Goal: Transaction & Acquisition: Purchase product/service

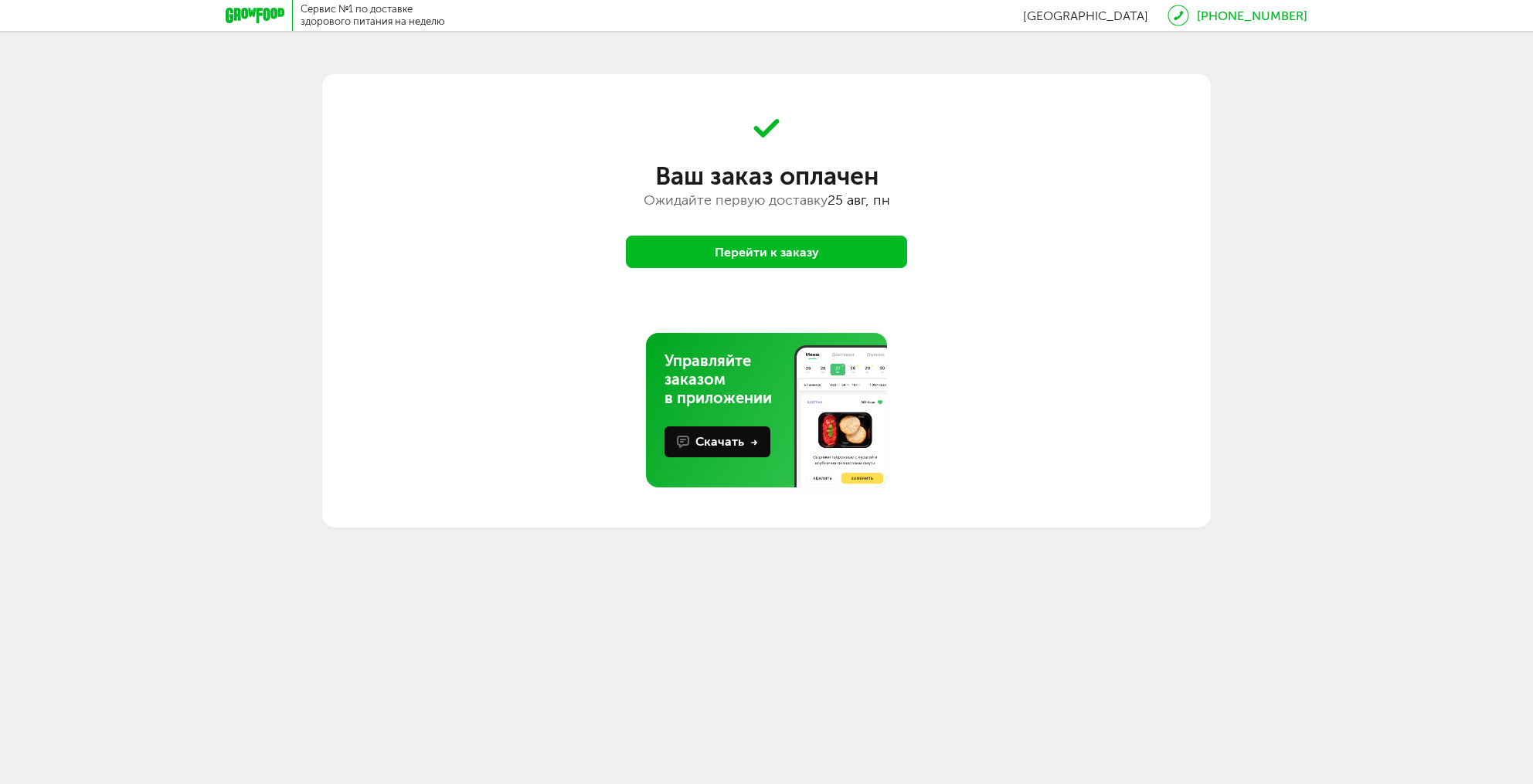
click at [754, 252] on button "Перейти к заказу" at bounding box center [766, 252] width 281 height 32
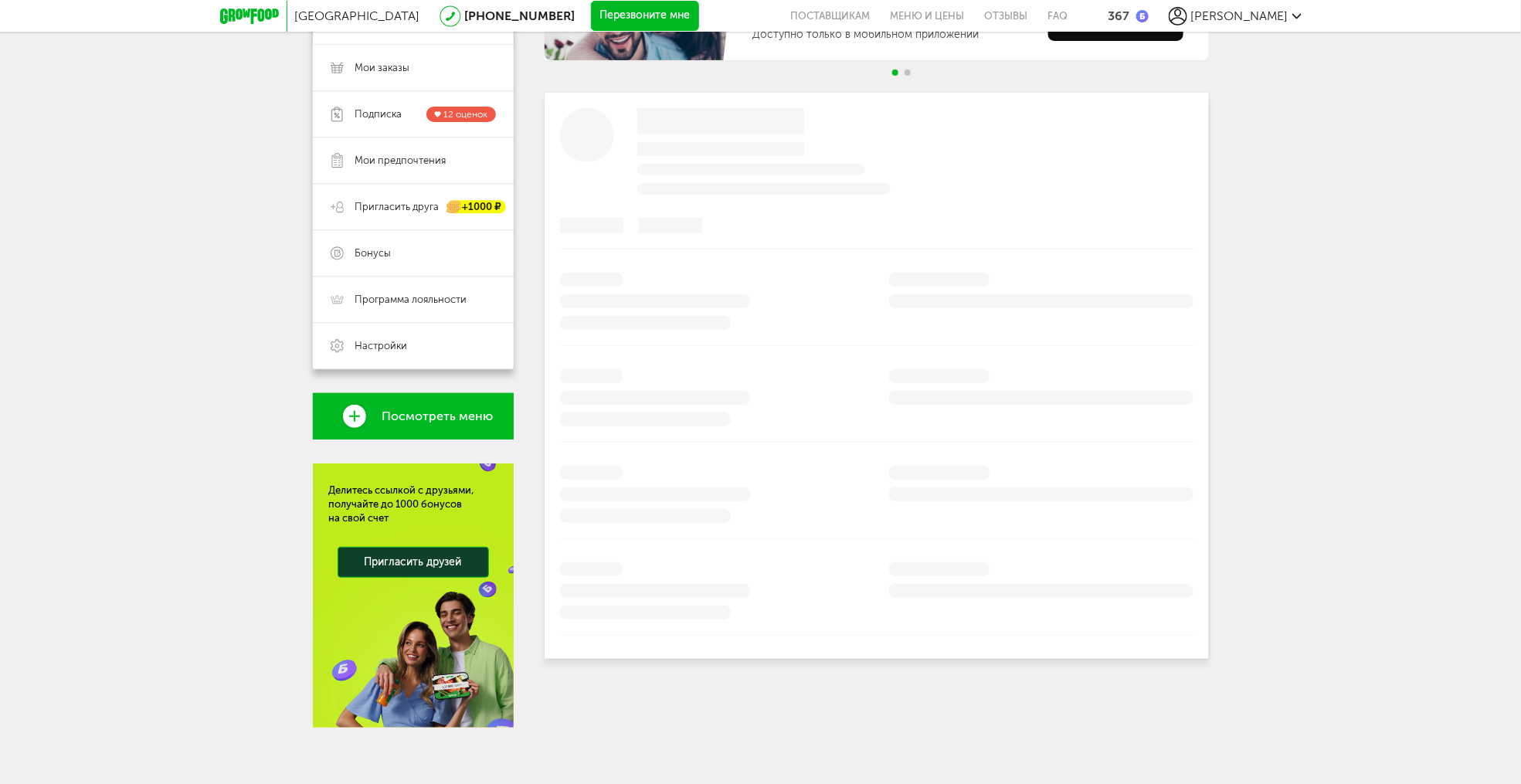
scroll to position [218, 0]
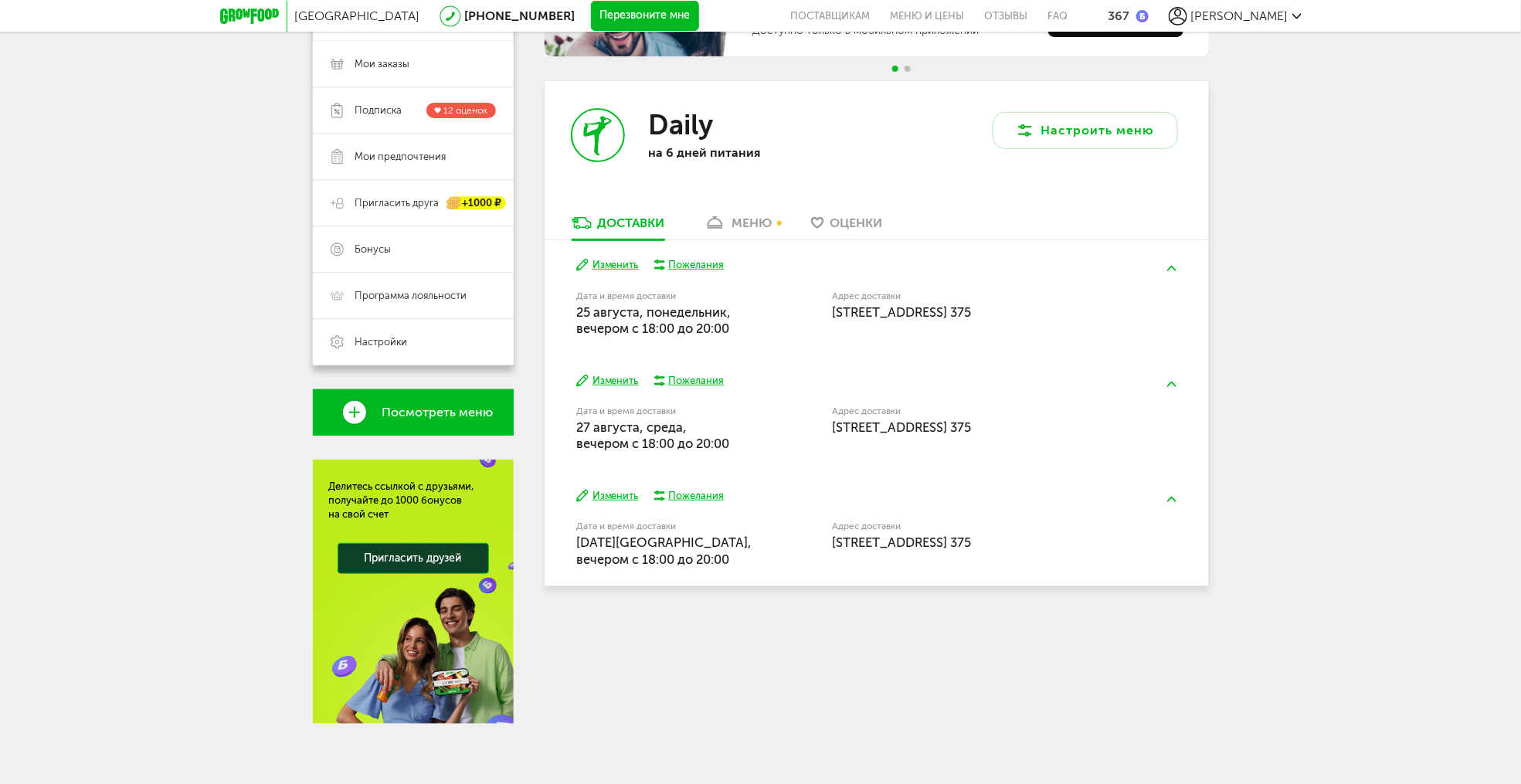
click at [751, 227] on div "меню" at bounding box center [752, 222] width 40 height 15
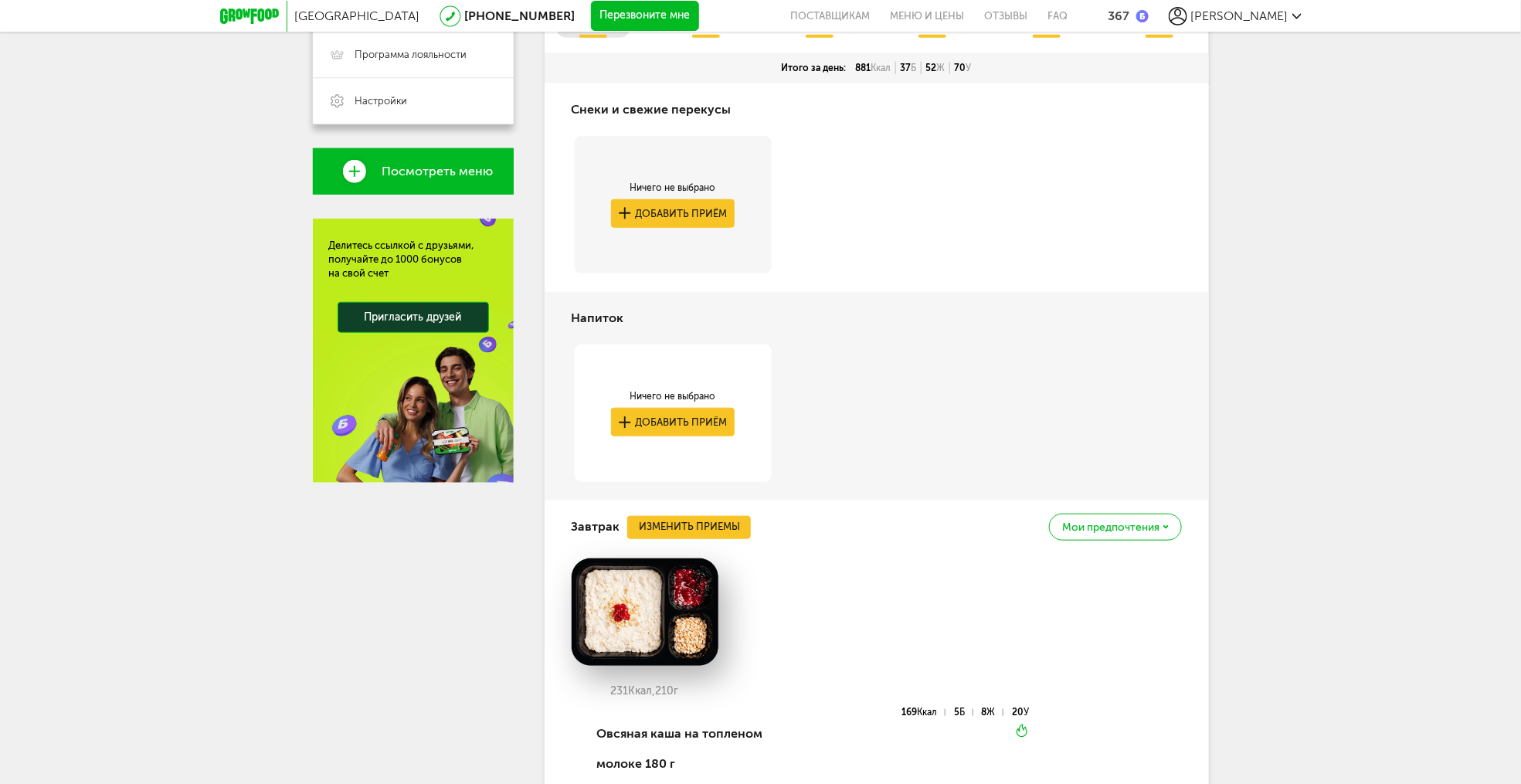
scroll to position [167, 0]
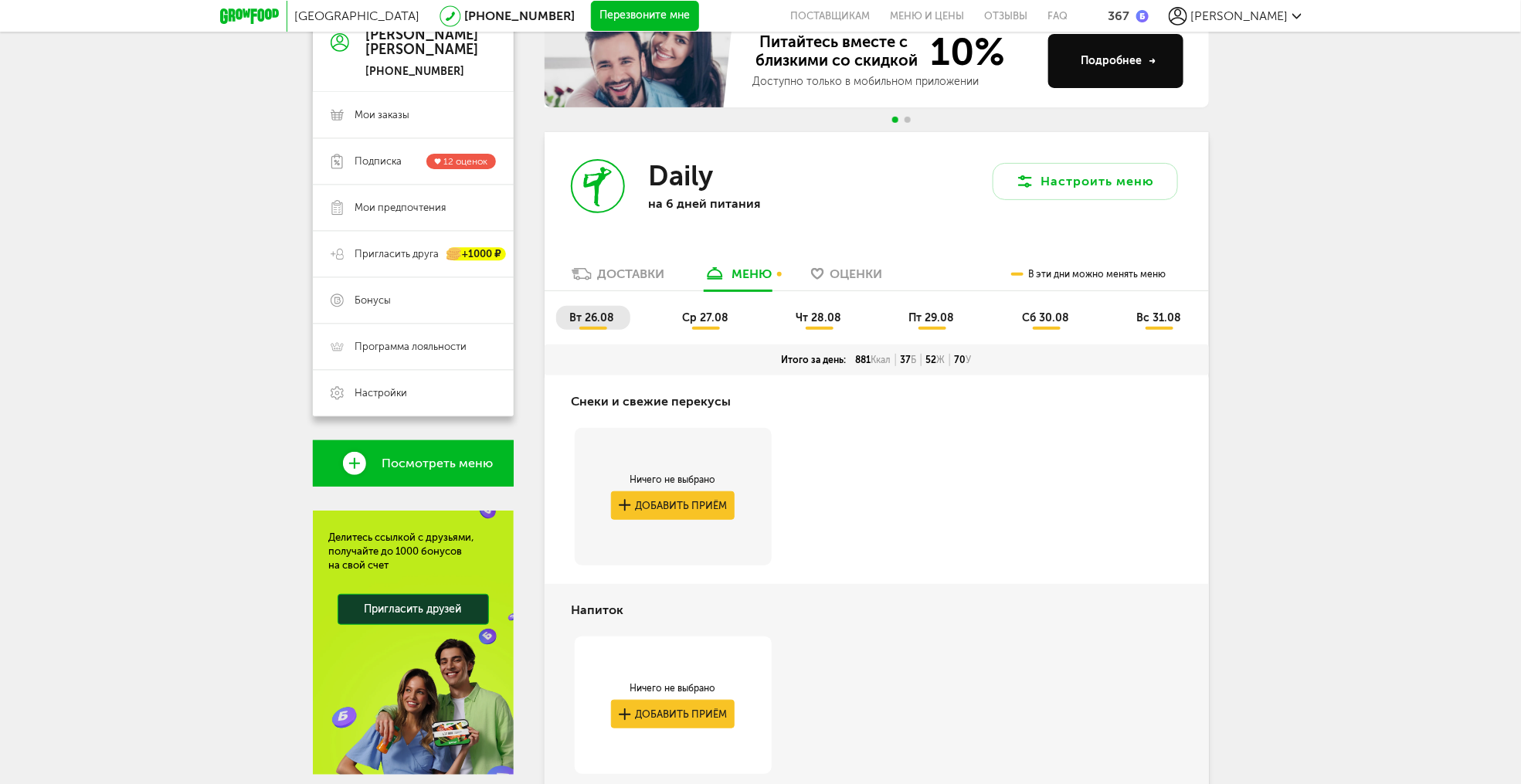
click at [705, 317] on span "ср 27.08" at bounding box center [705, 317] width 46 height 13
click at [827, 321] on span "чт 28.08" at bounding box center [818, 317] width 46 height 13
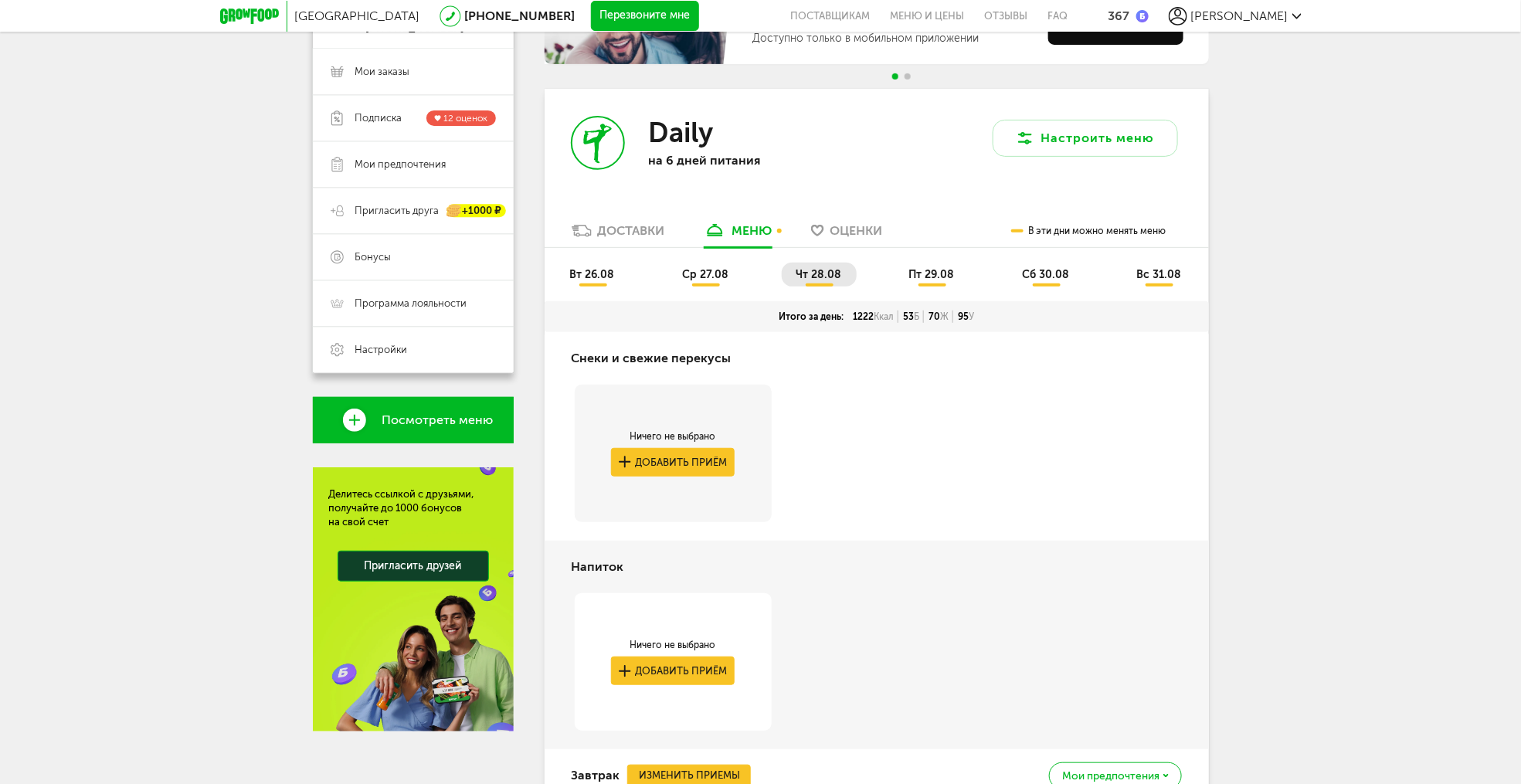
scroll to position [75, 0]
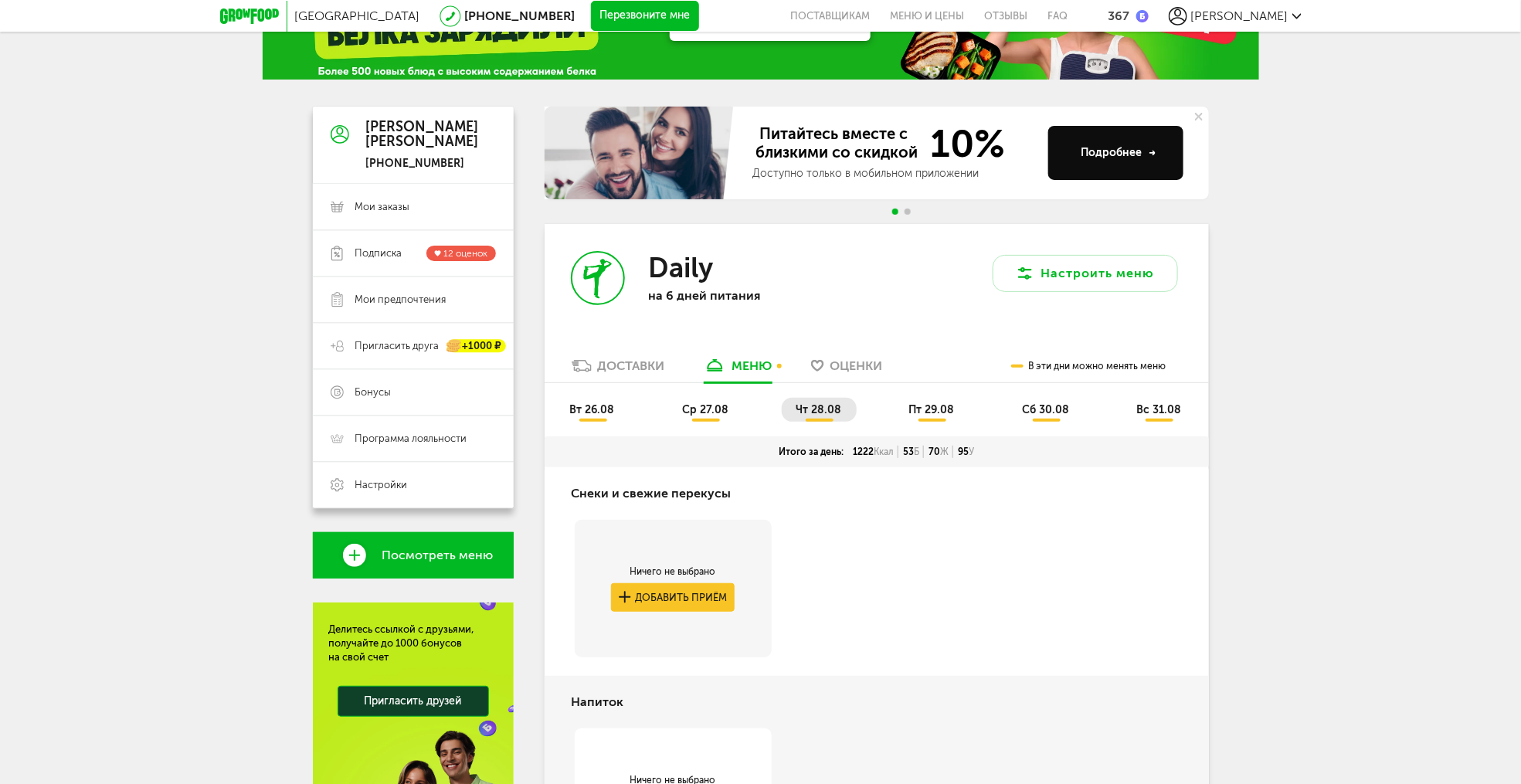
click at [920, 407] on span "пт 29.08" at bounding box center [932, 409] width 46 height 13
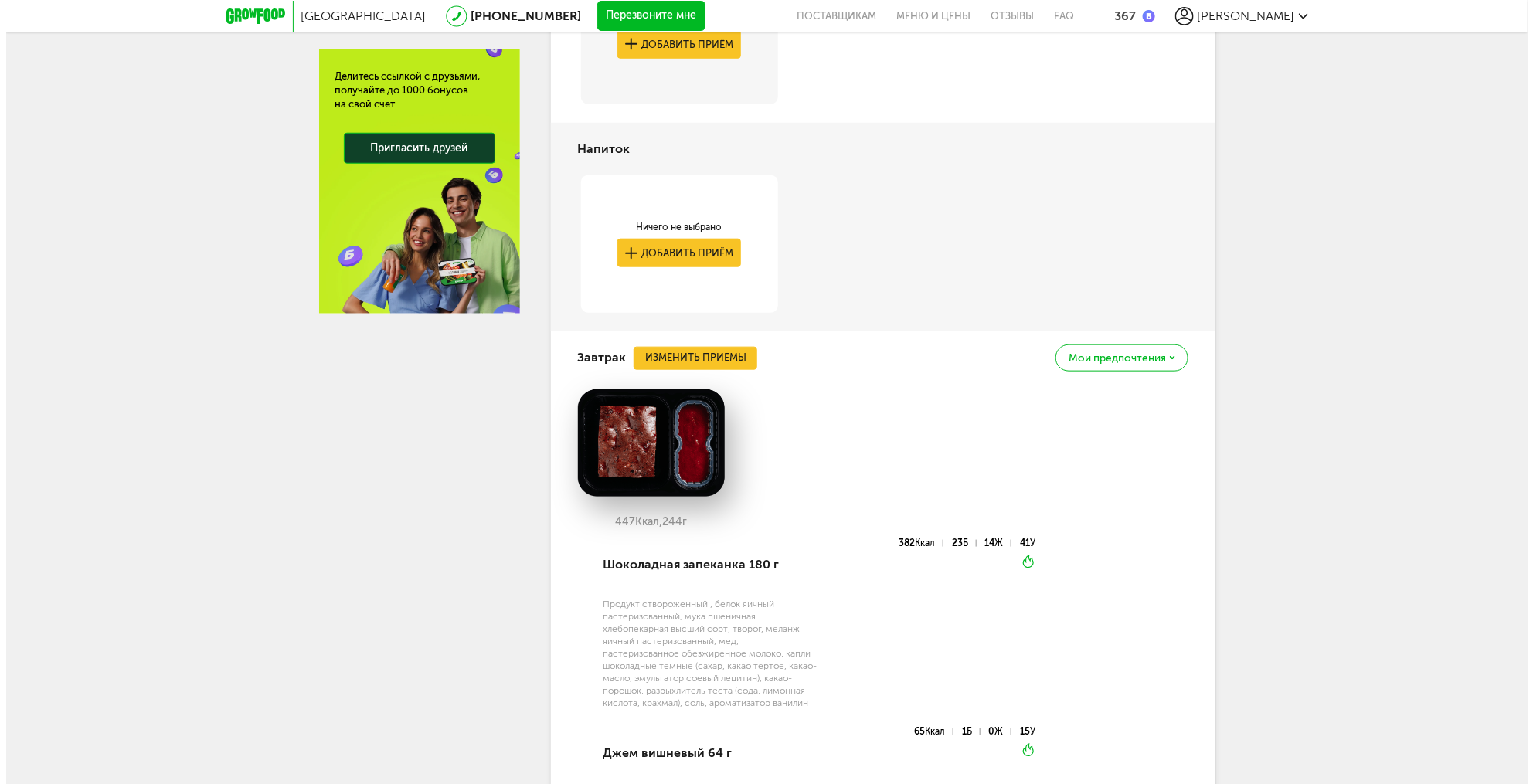
scroll to position [446, 0]
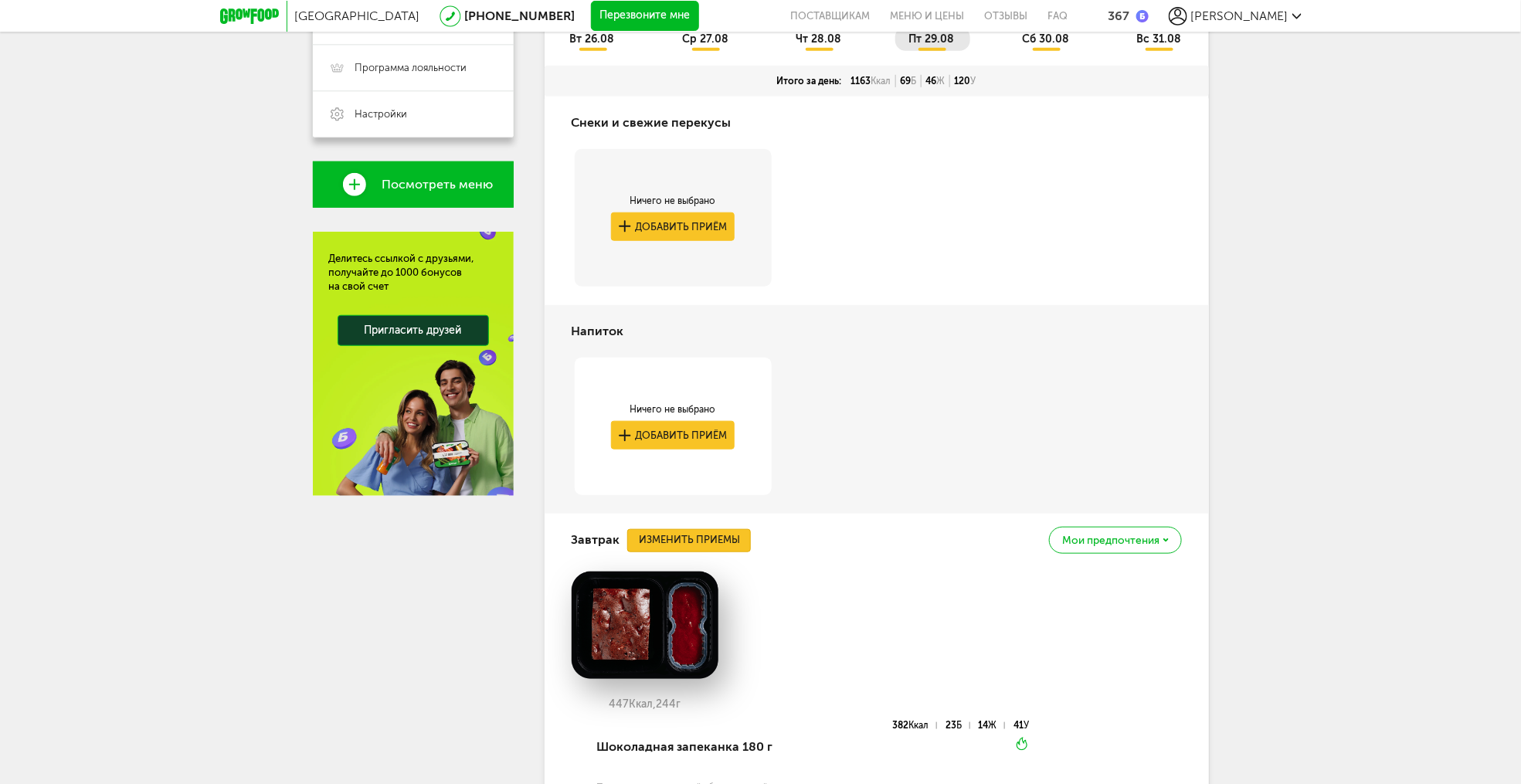
click at [697, 539] on button "Изменить приемы" at bounding box center [689, 541] width 123 height 23
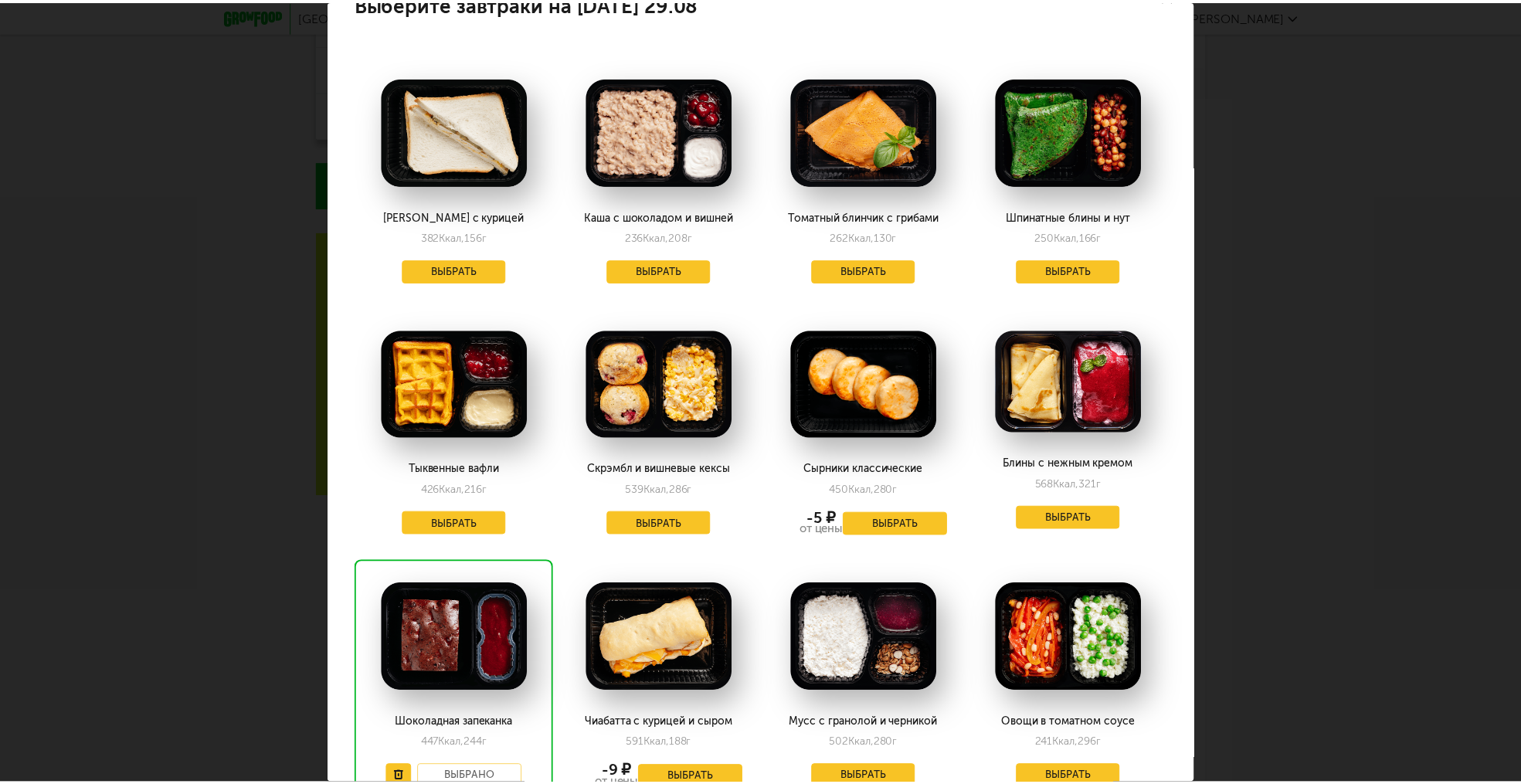
scroll to position [0, 0]
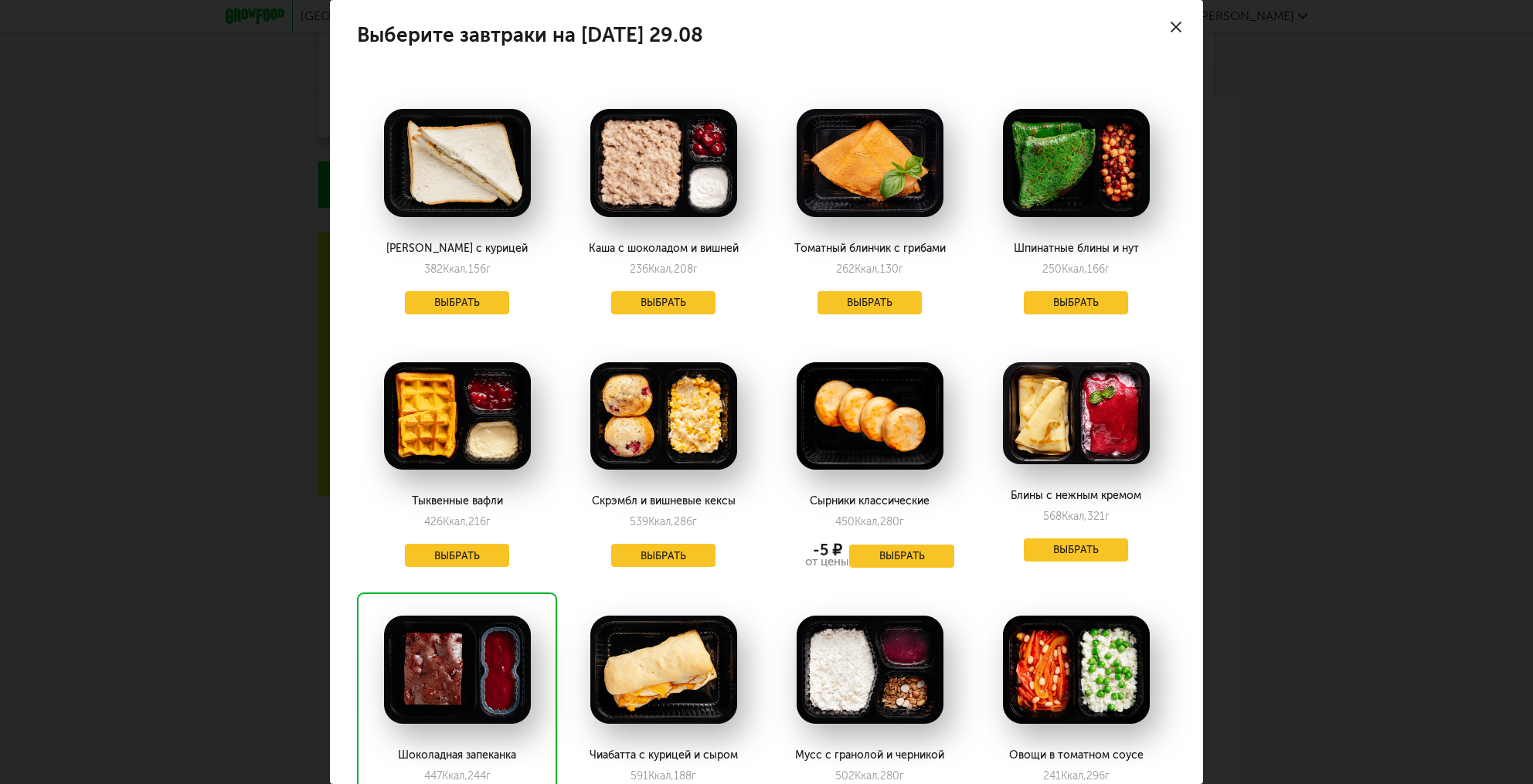
click at [1171, 27] on use at bounding box center [1176, 26] width 11 height 11
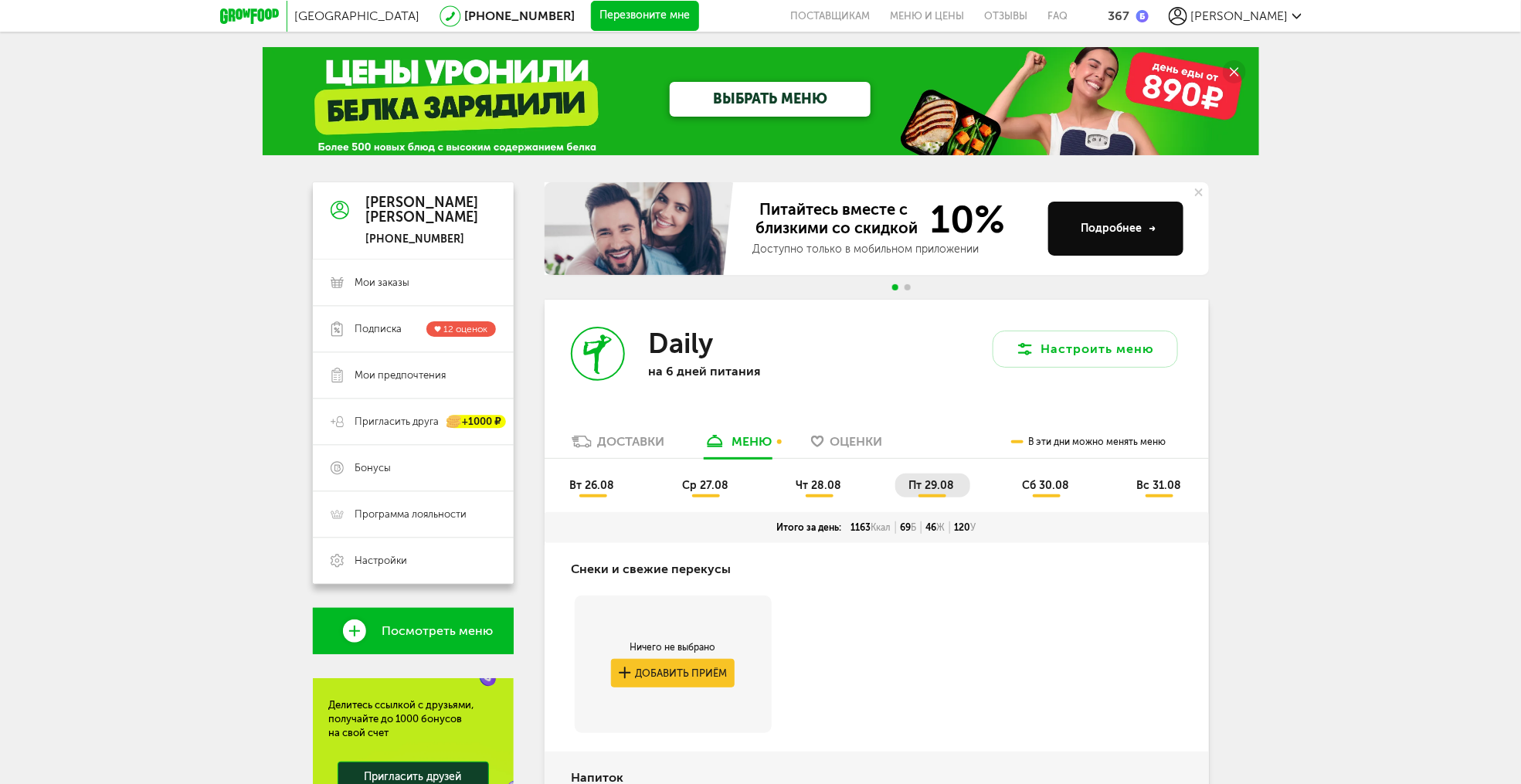
click at [811, 492] on span "чт 28.08" at bounding box center [818, 484] width 46 height 13
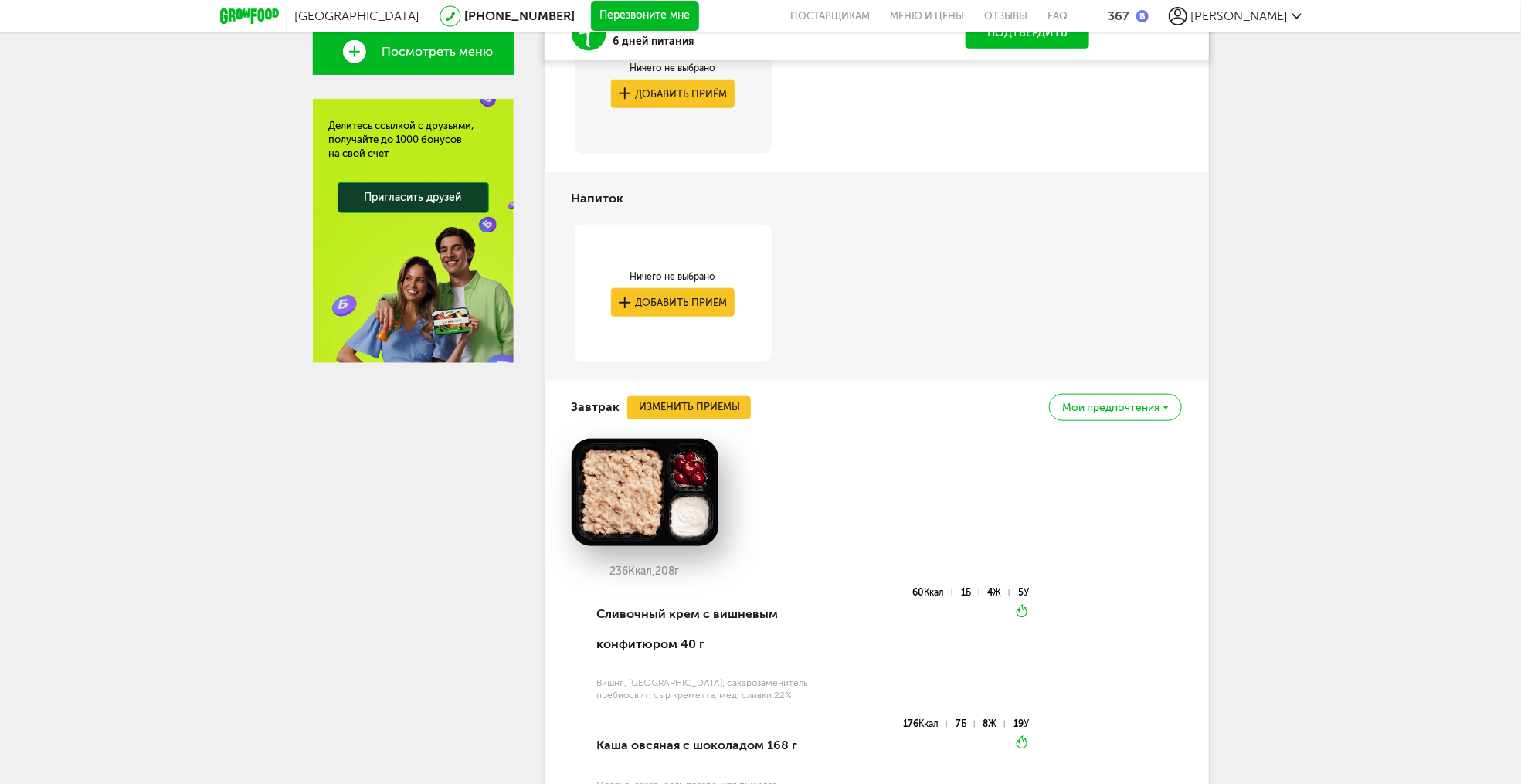
scroll to position [208, 0]
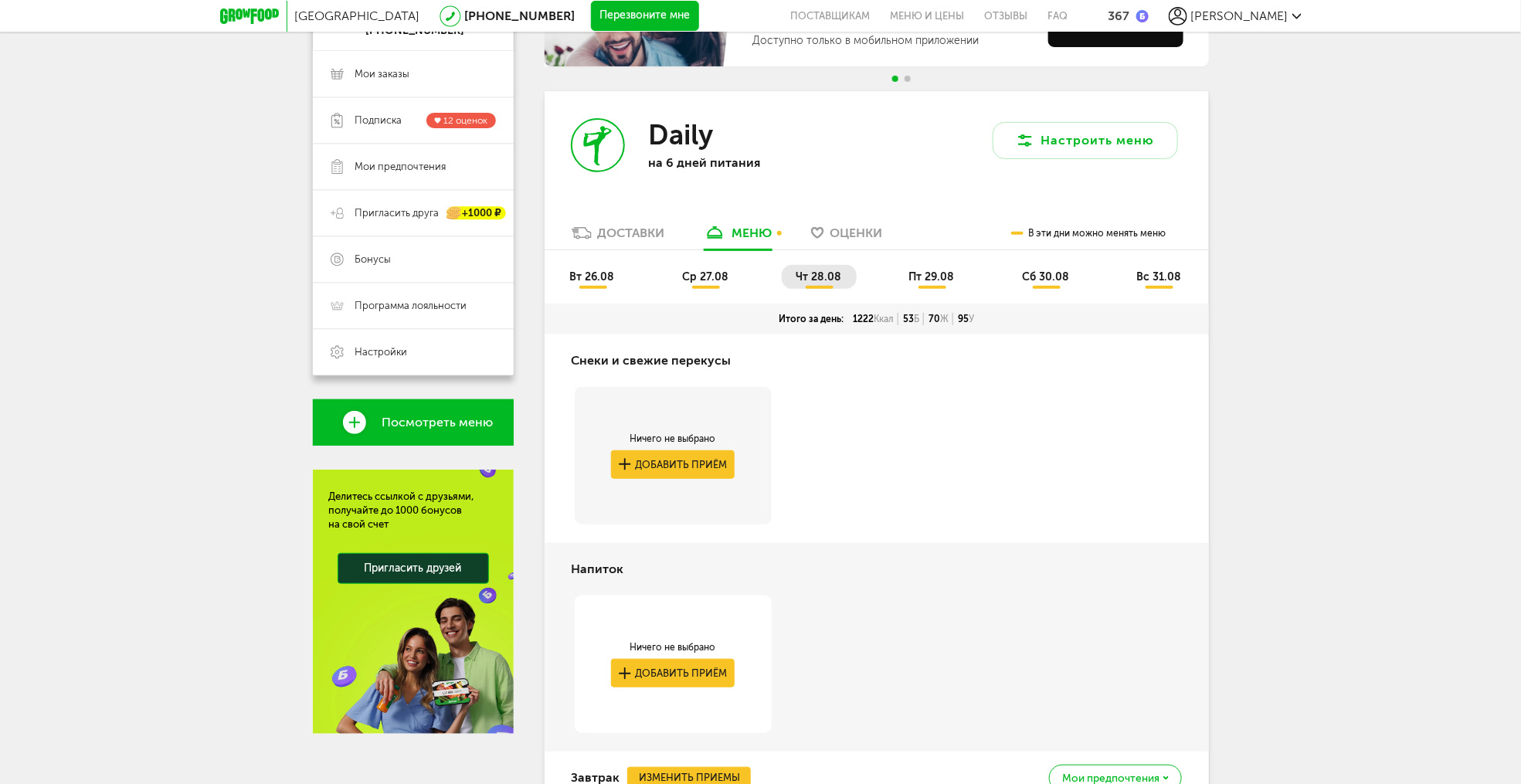
click at [934, 269] on li "пт 29.08" at bounding box center [933, 277] width 75 height 23
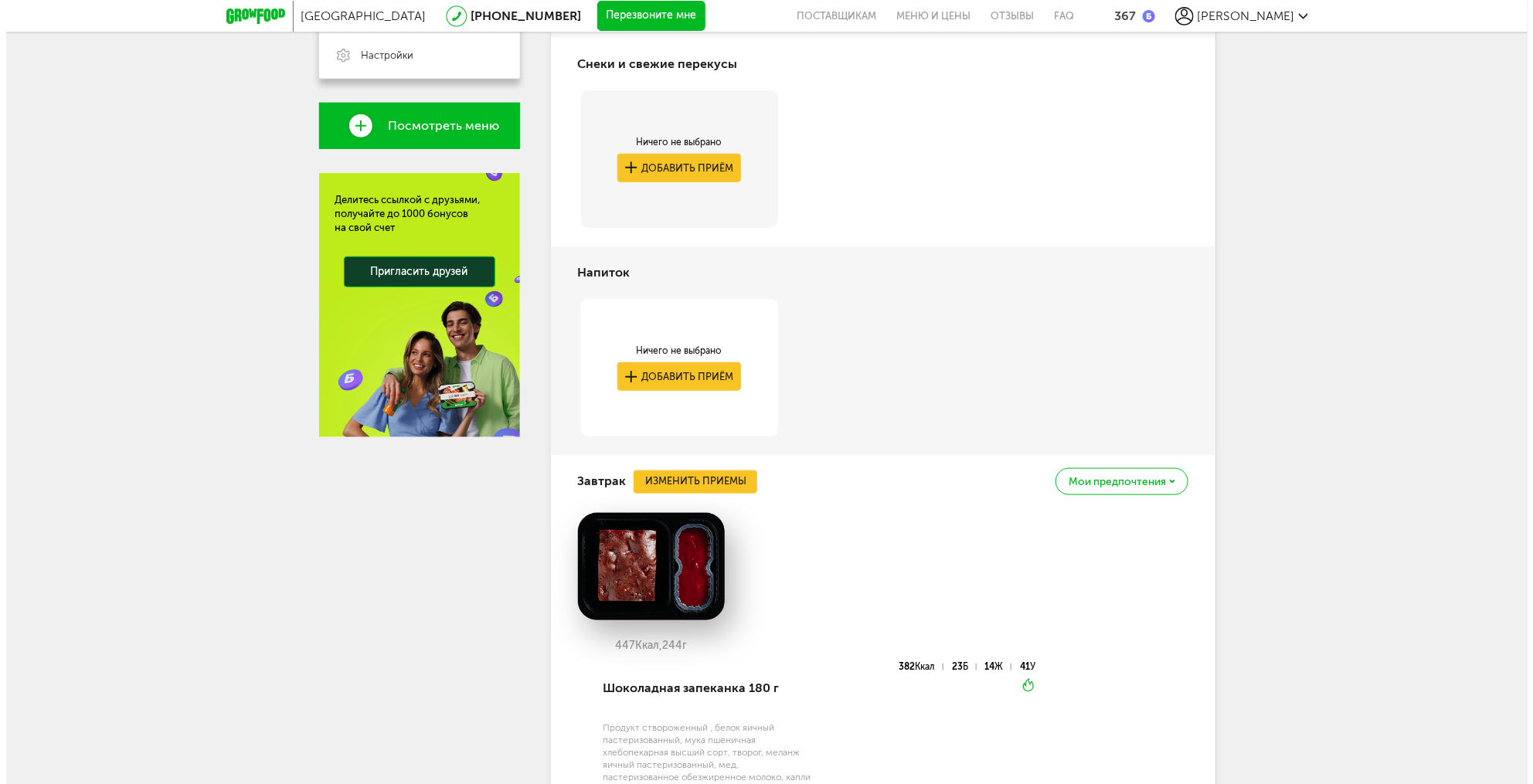
scroll to position [672, 0]
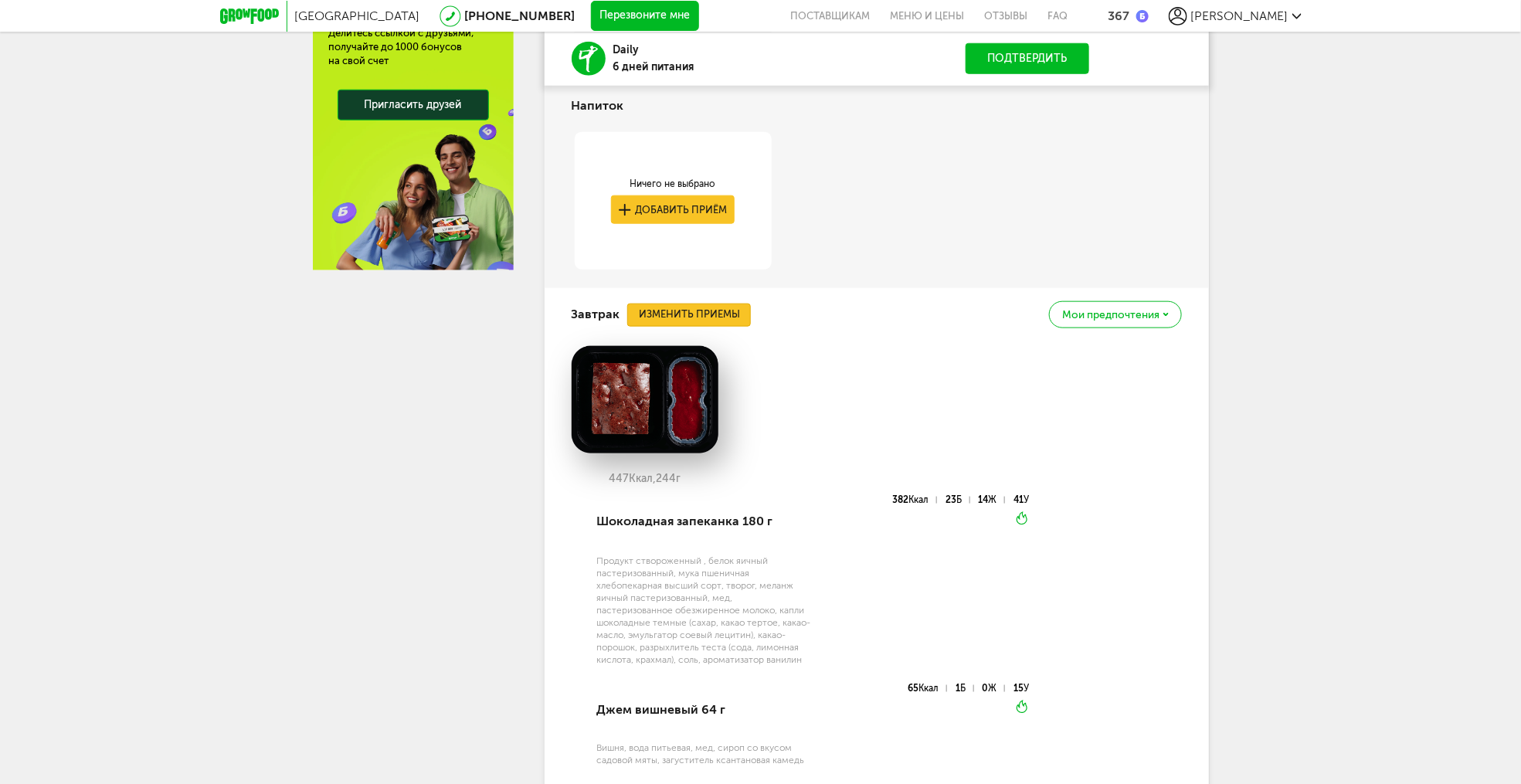
click at [679, 310] on button "Изменить приемы" at bounding box center [689, 315] width 123 height 23
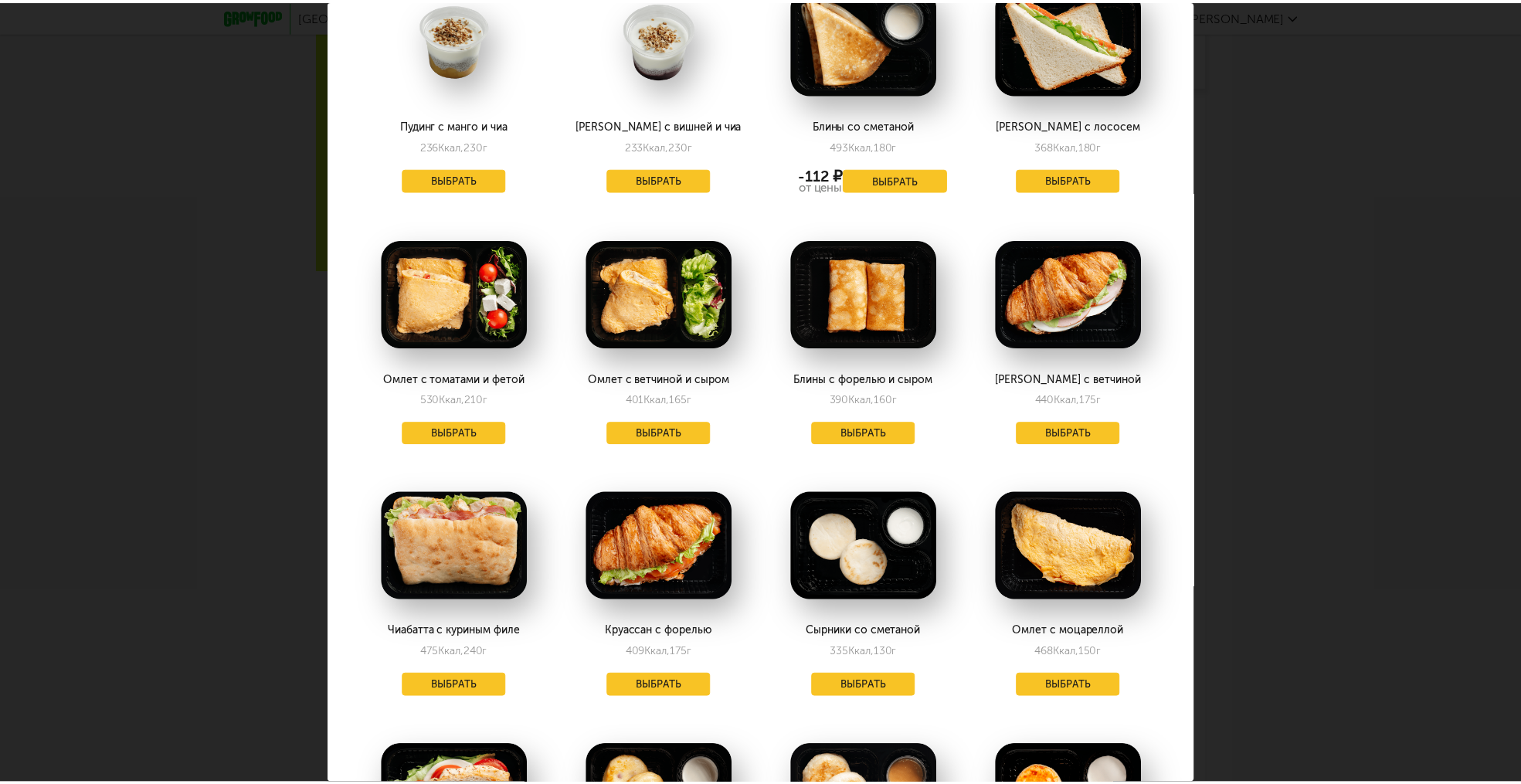
scroll to position [1484, 0]
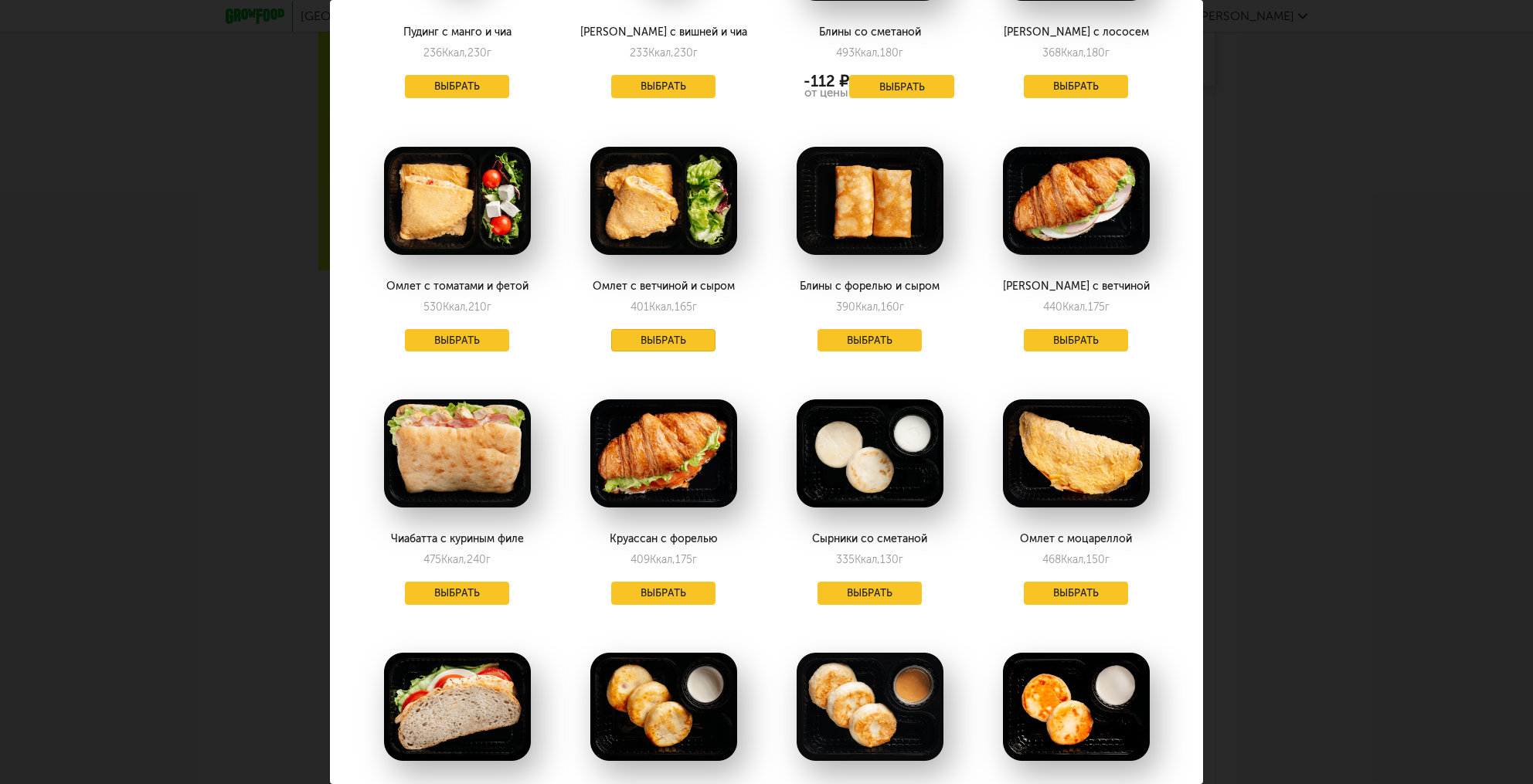
click at [669, 340] on button "Выбрать" at bounding box center [663, 341] width 105 height 23
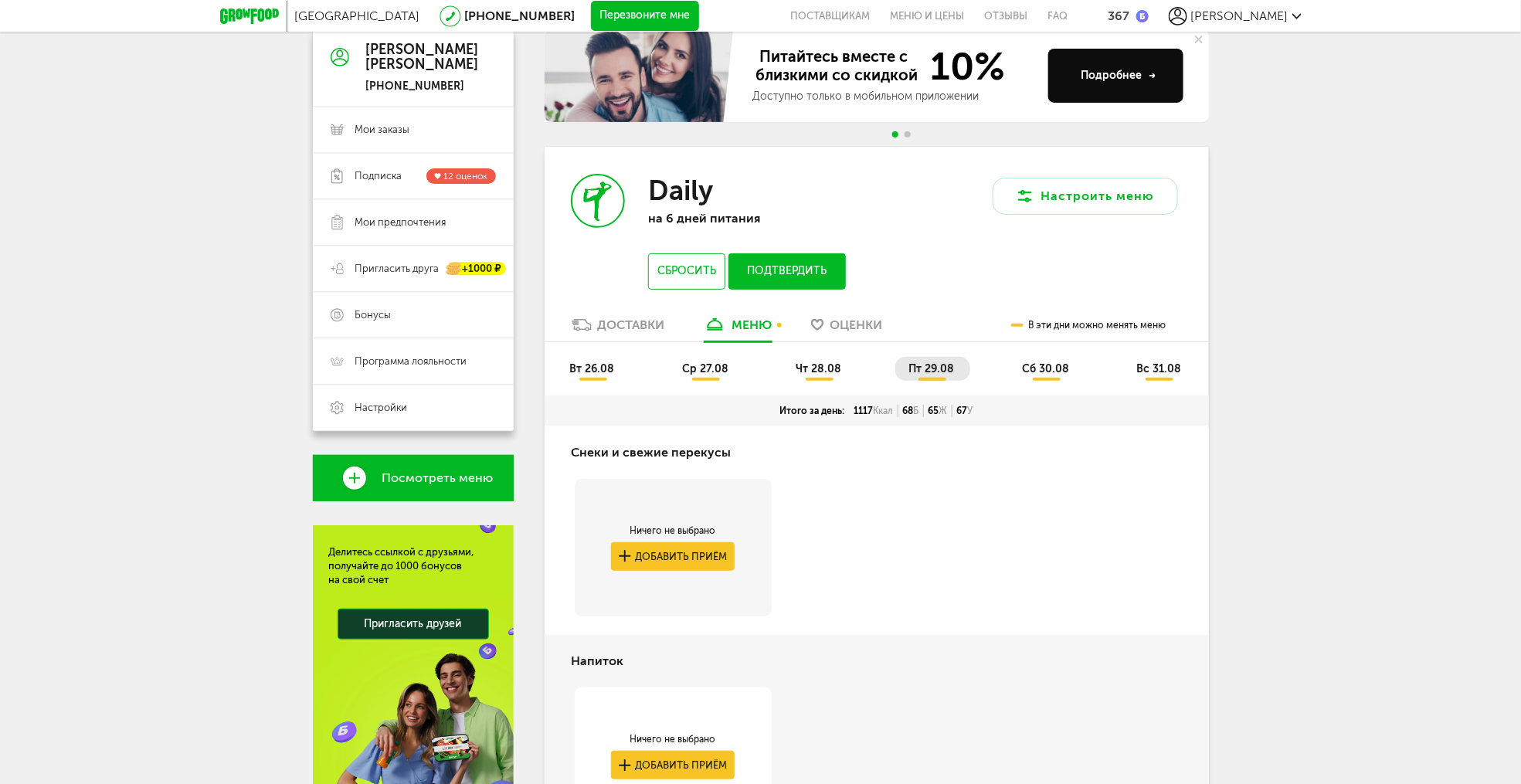
scroll to position [23, 0]
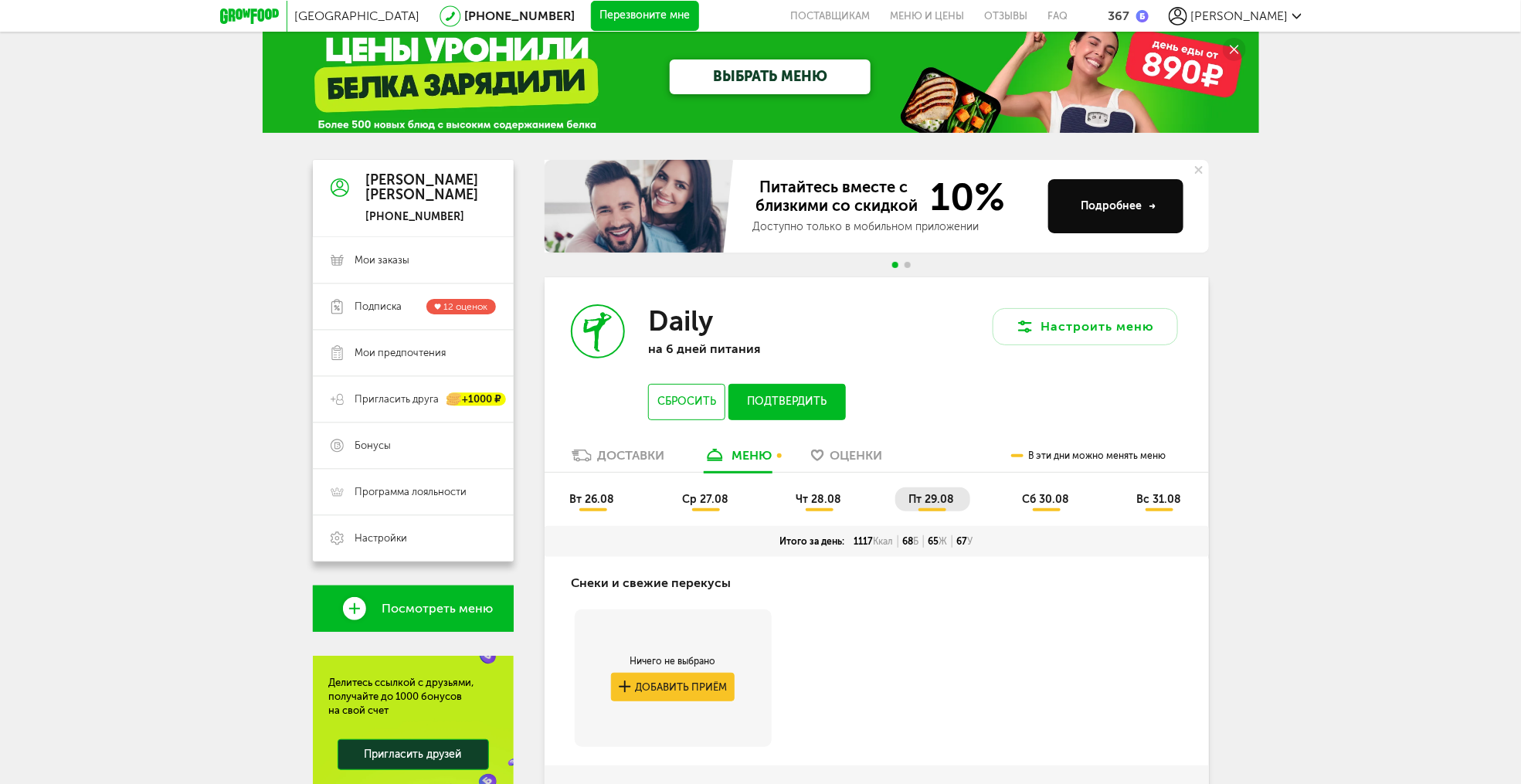
click at [1056, 495] on span "сб 30.08" at bounding box center [1045, 499] width 47 height 13
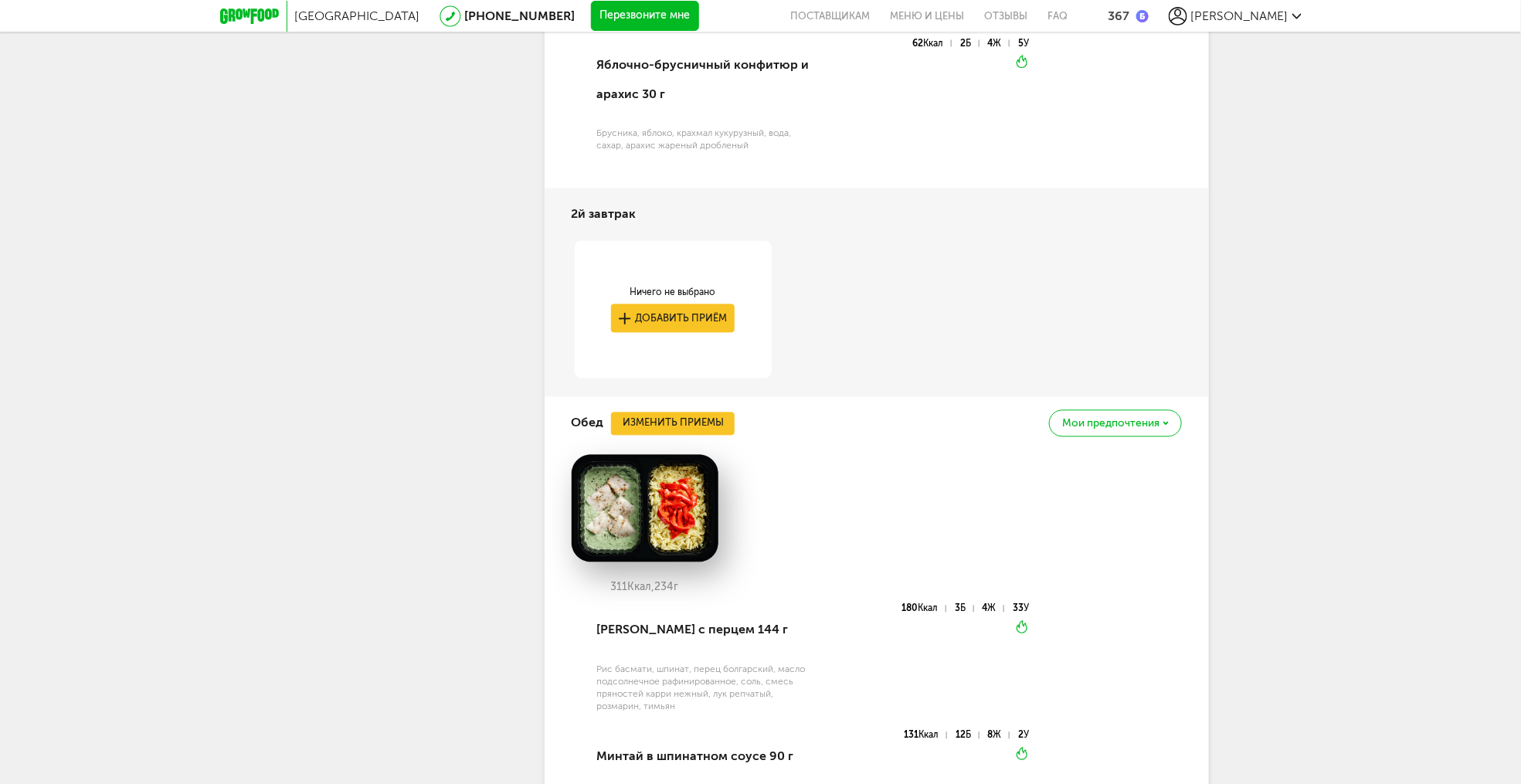
scroll to position [1321, 0]
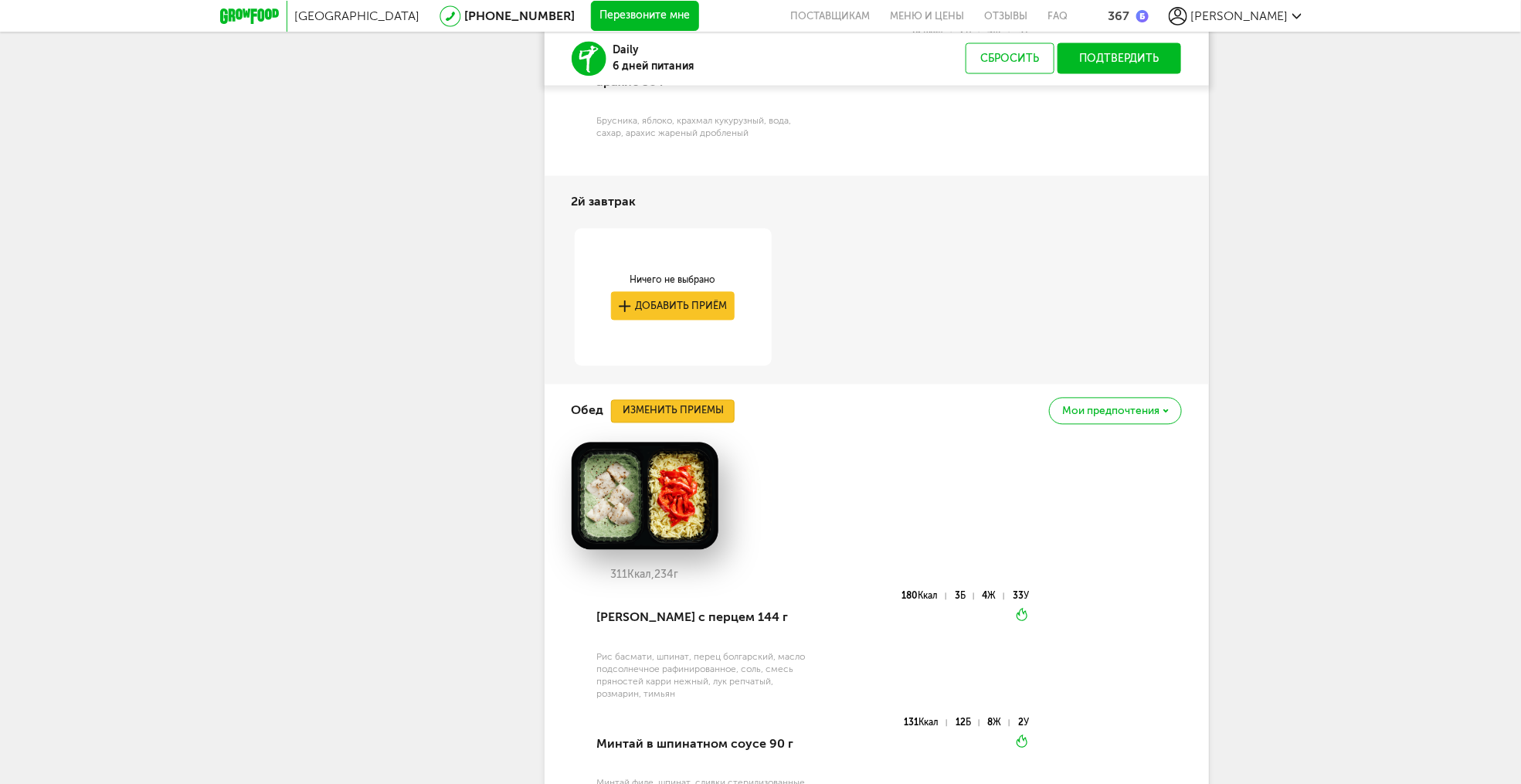
click at [680, 408] on button "Изменить приемы" at bounding box center [672, 412] width 123 height 23
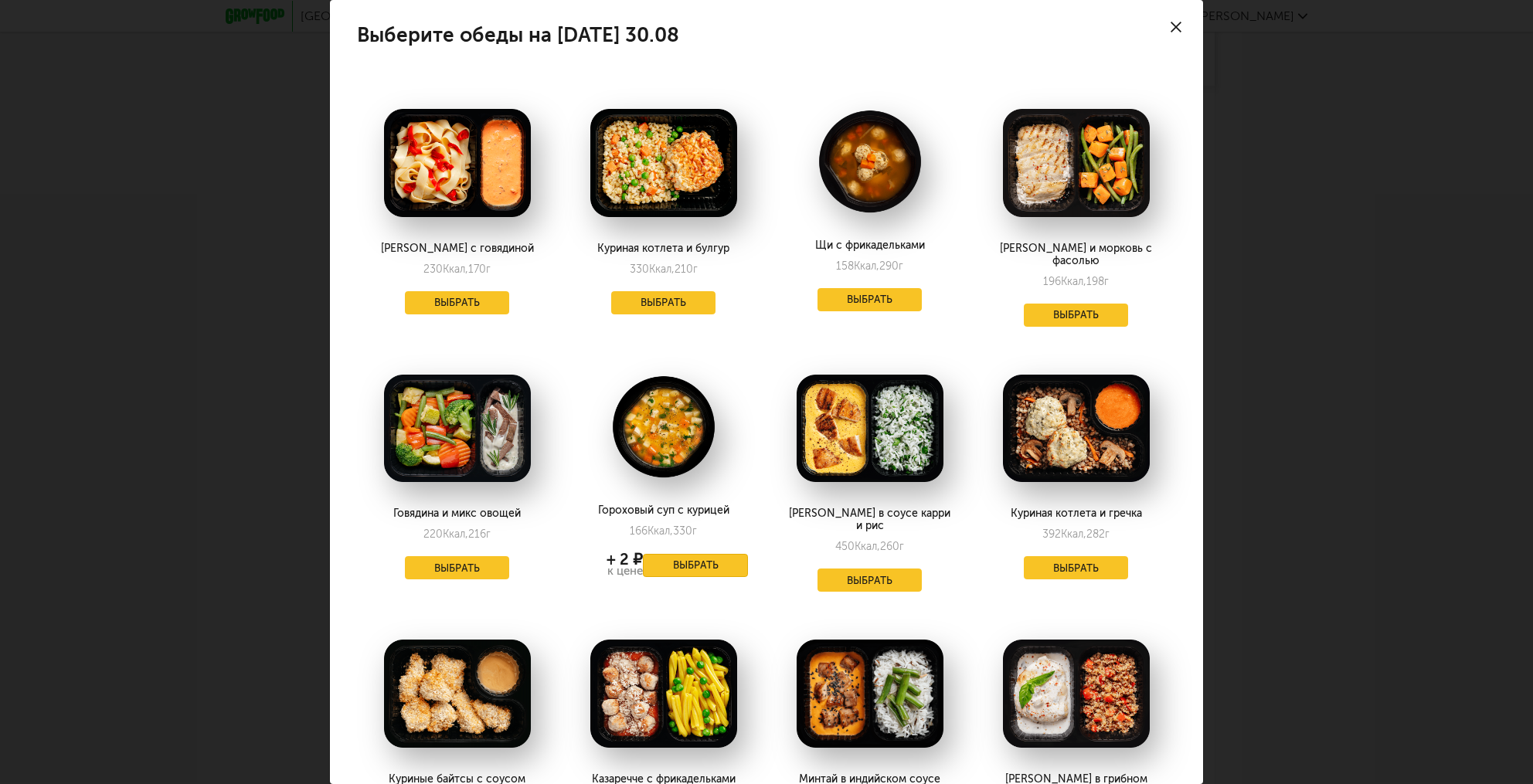
click at [695, 560] on button "Выбрать" at bounding box center [695, 566] width 105 height 23
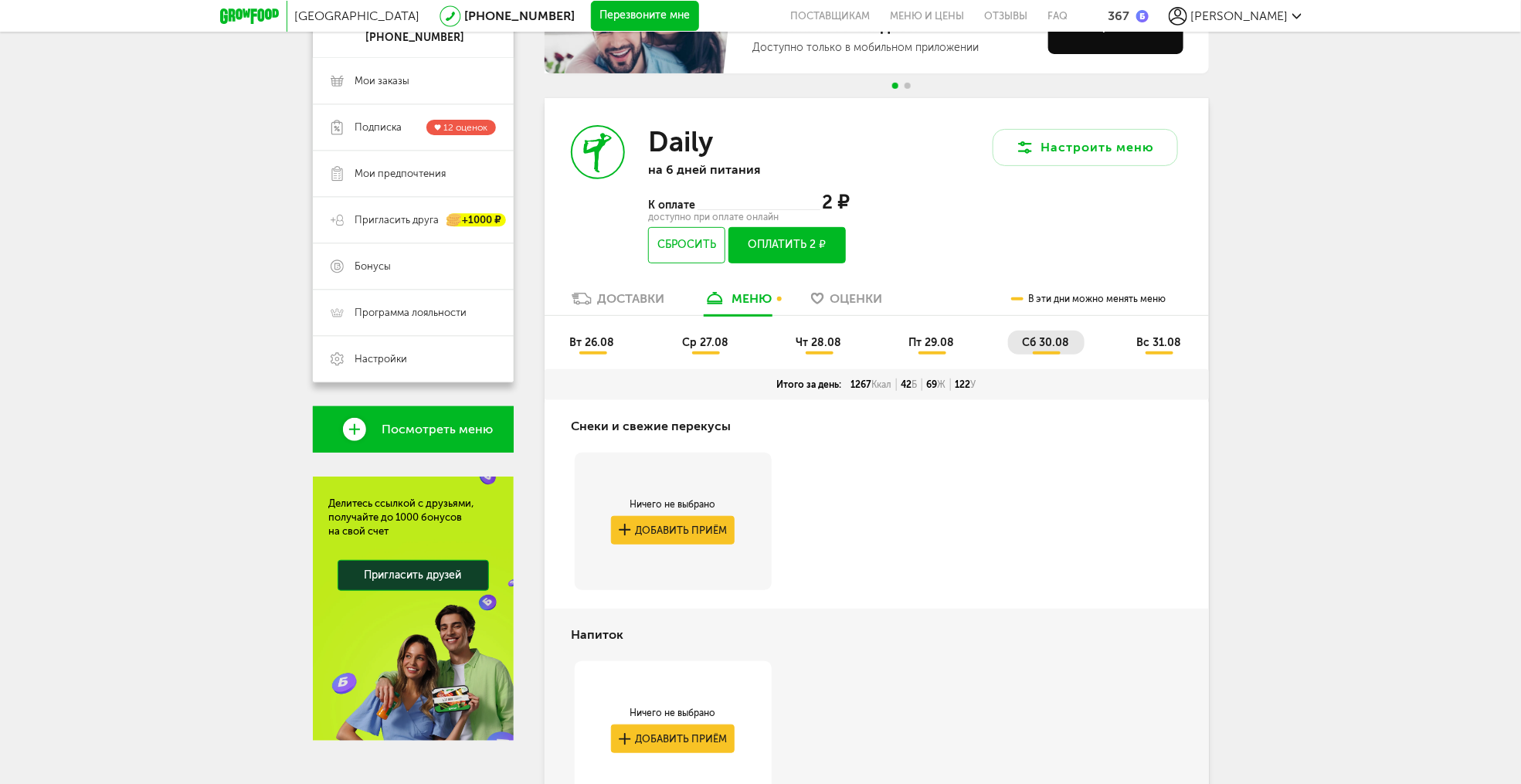
scroll to position [169, 0]
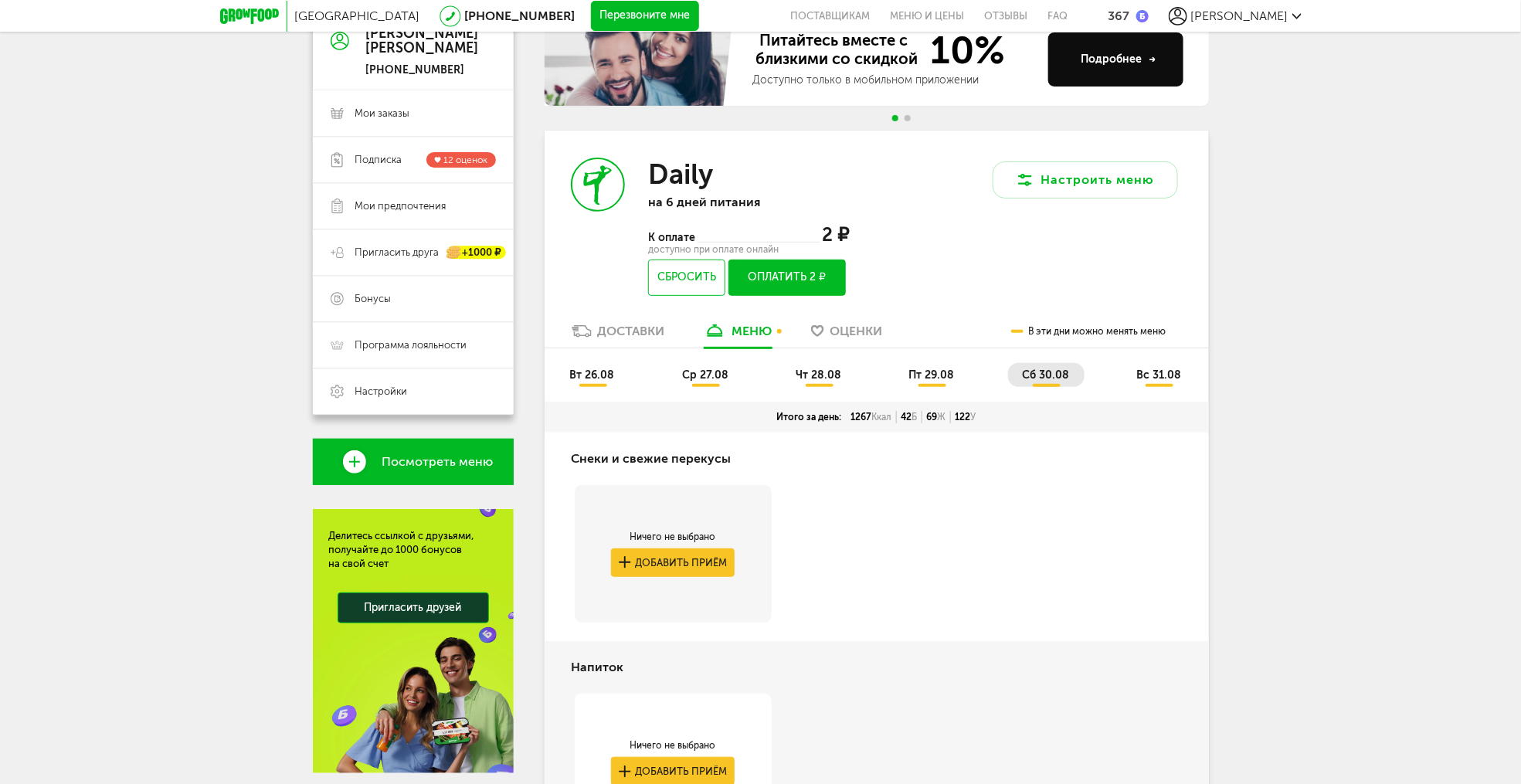
click at [1166, 382] on span "вс 31.08" at bounding box center [1159, 375] width 45 height 13
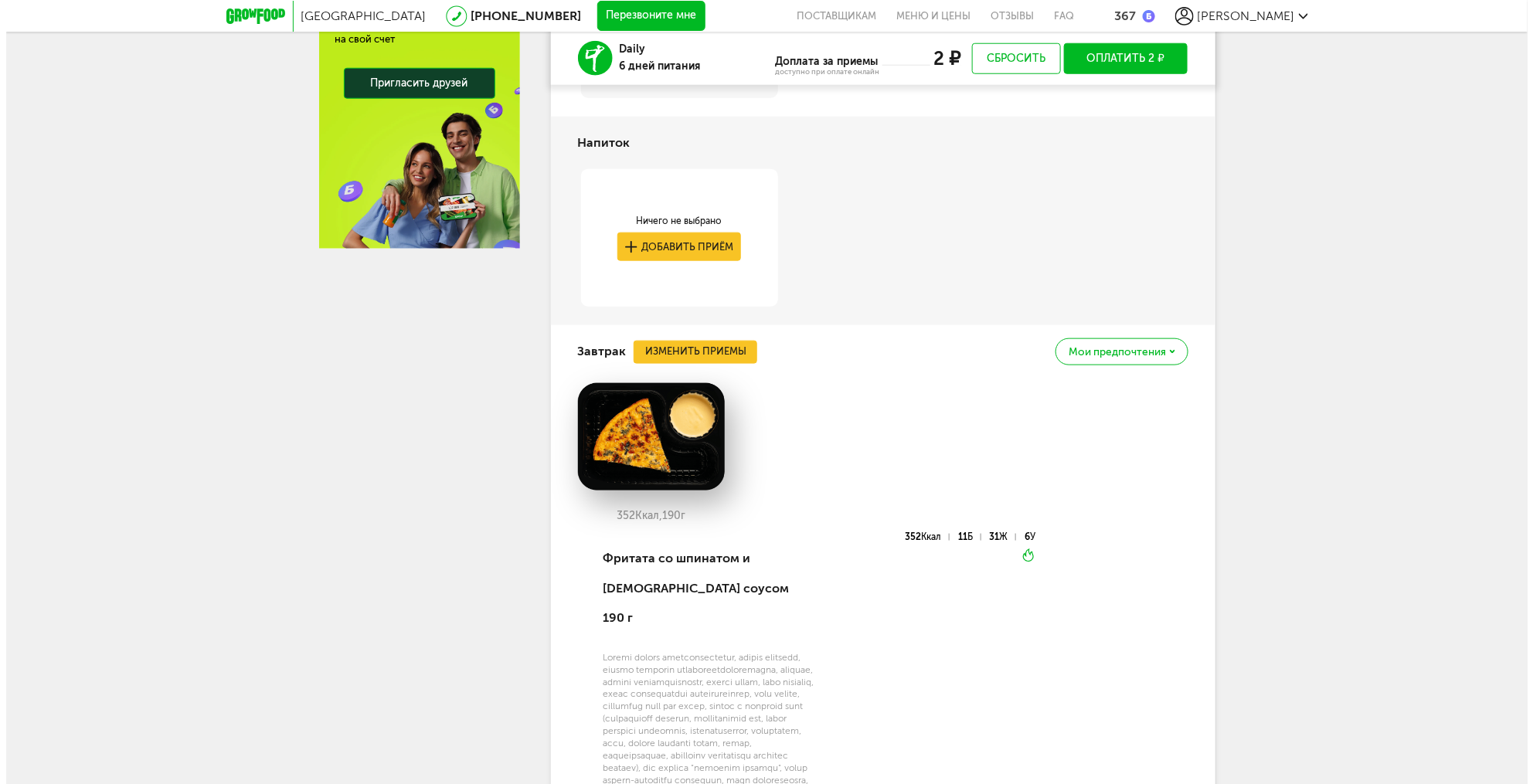
scroll to position [725, 0]
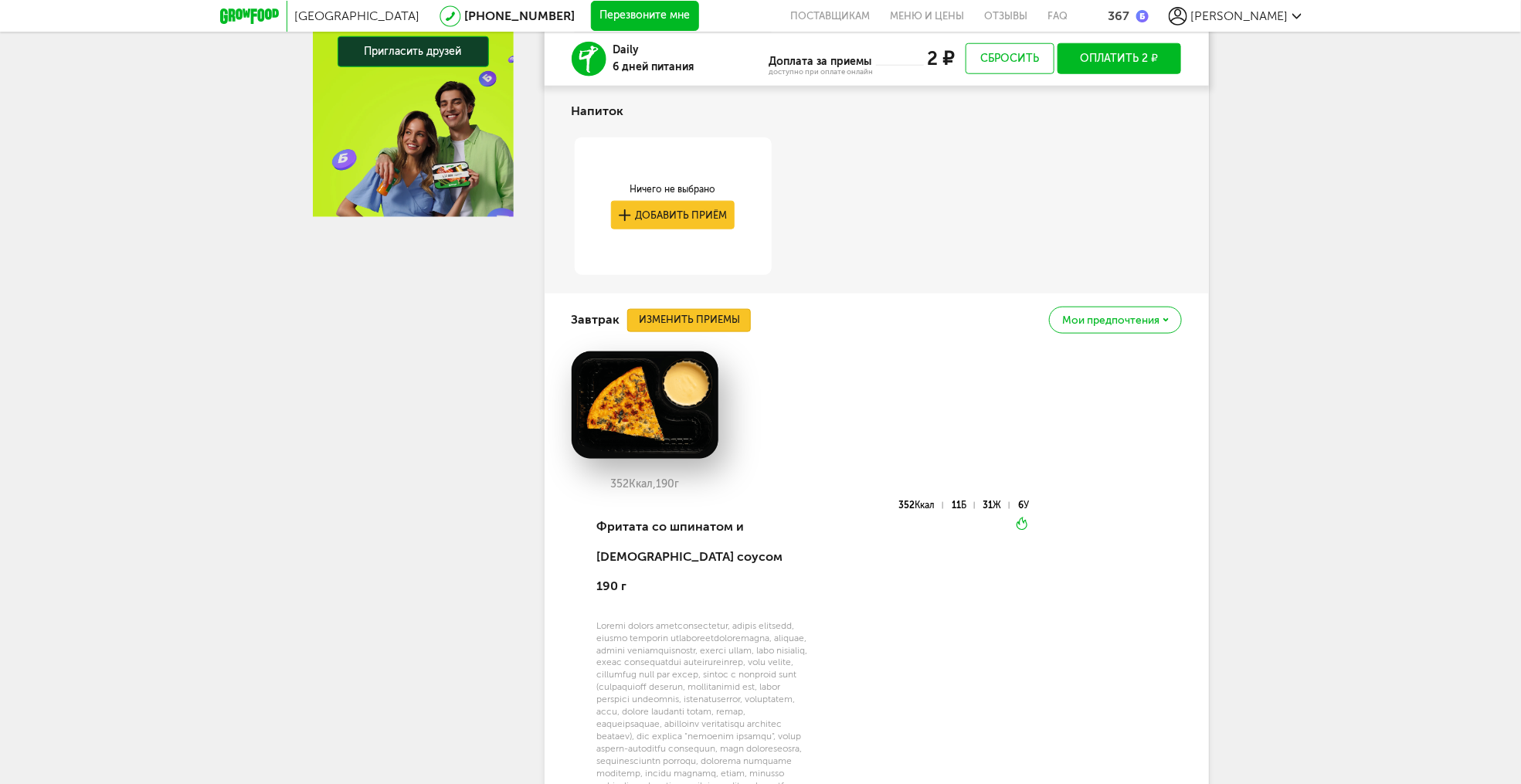
click at [687, 320] on button "Изменить приемы" at bounding box center [689, 321] width 123 height 23
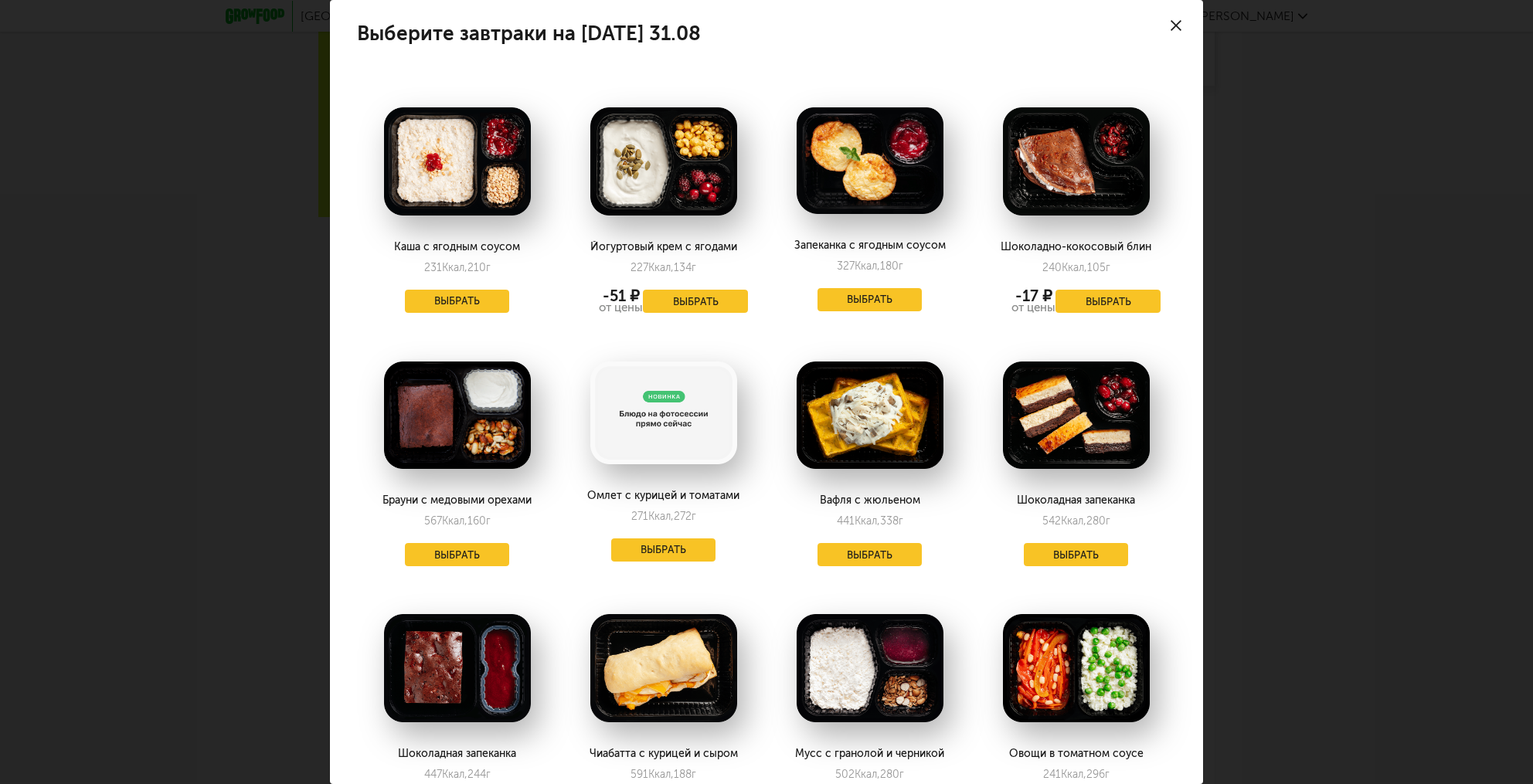
scroll to position [0, 0]
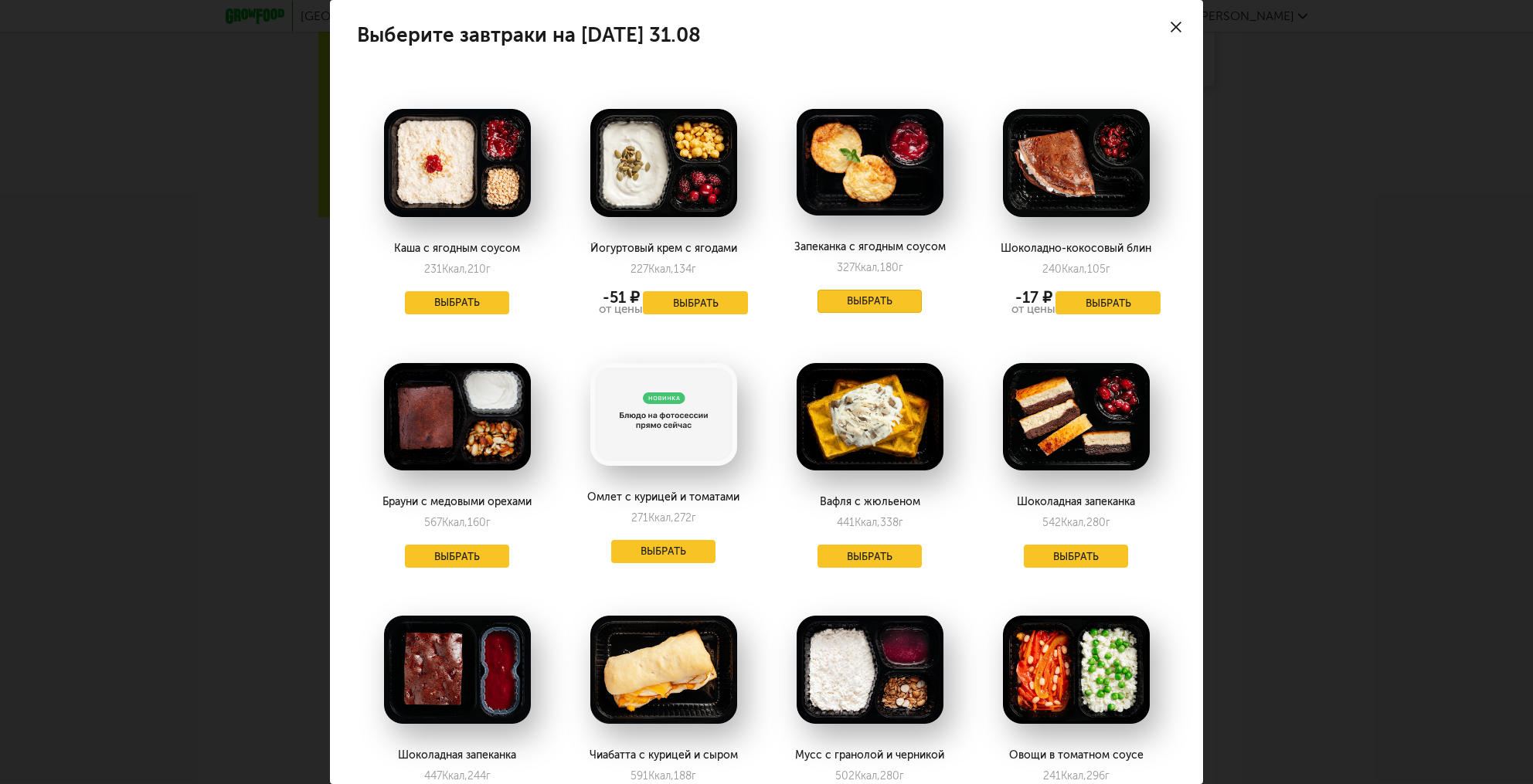
click at [871, 307] on button "Выбрать" at bounding box center [869, 301] width 105 height 23
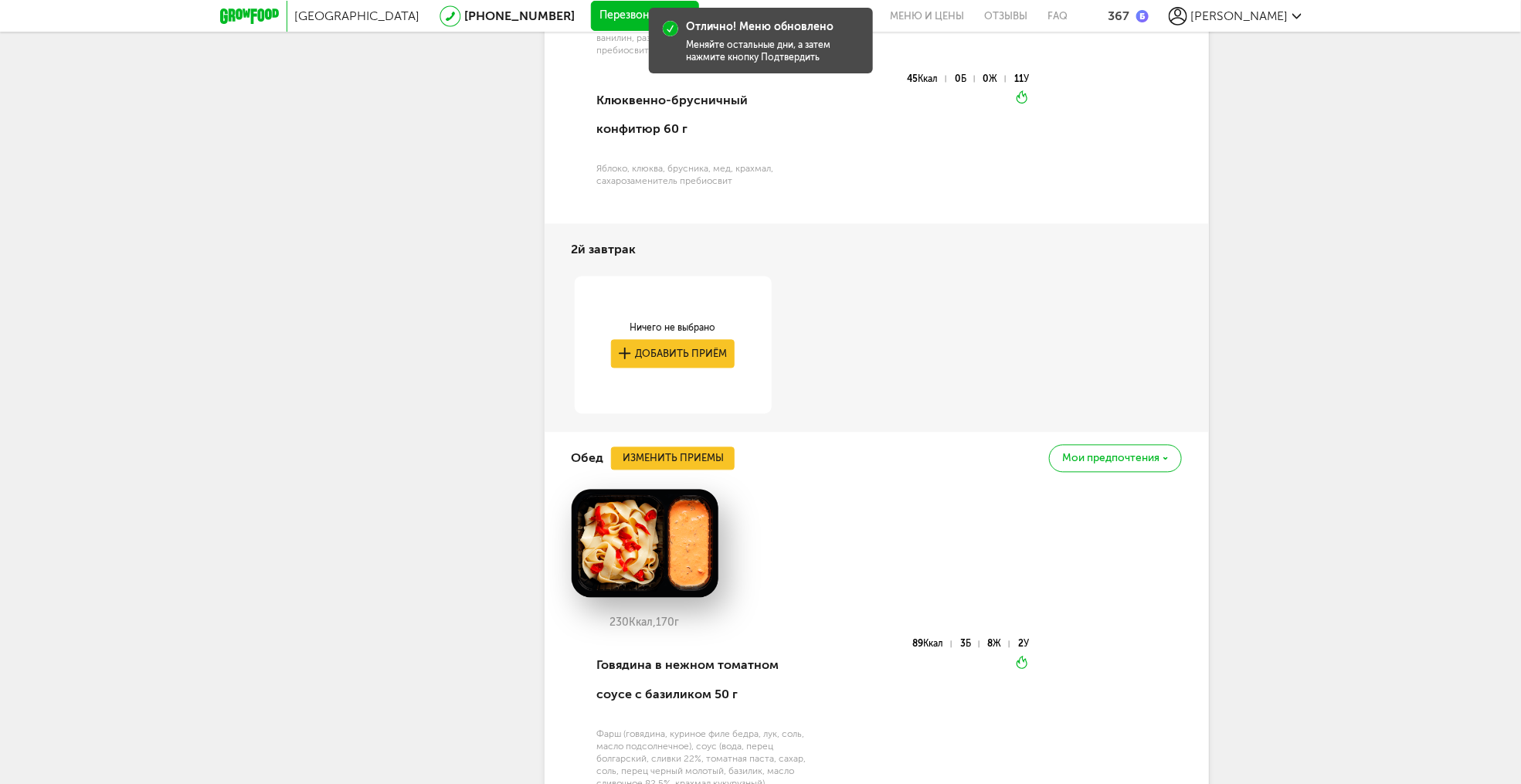
scroll to position [1467, 0]
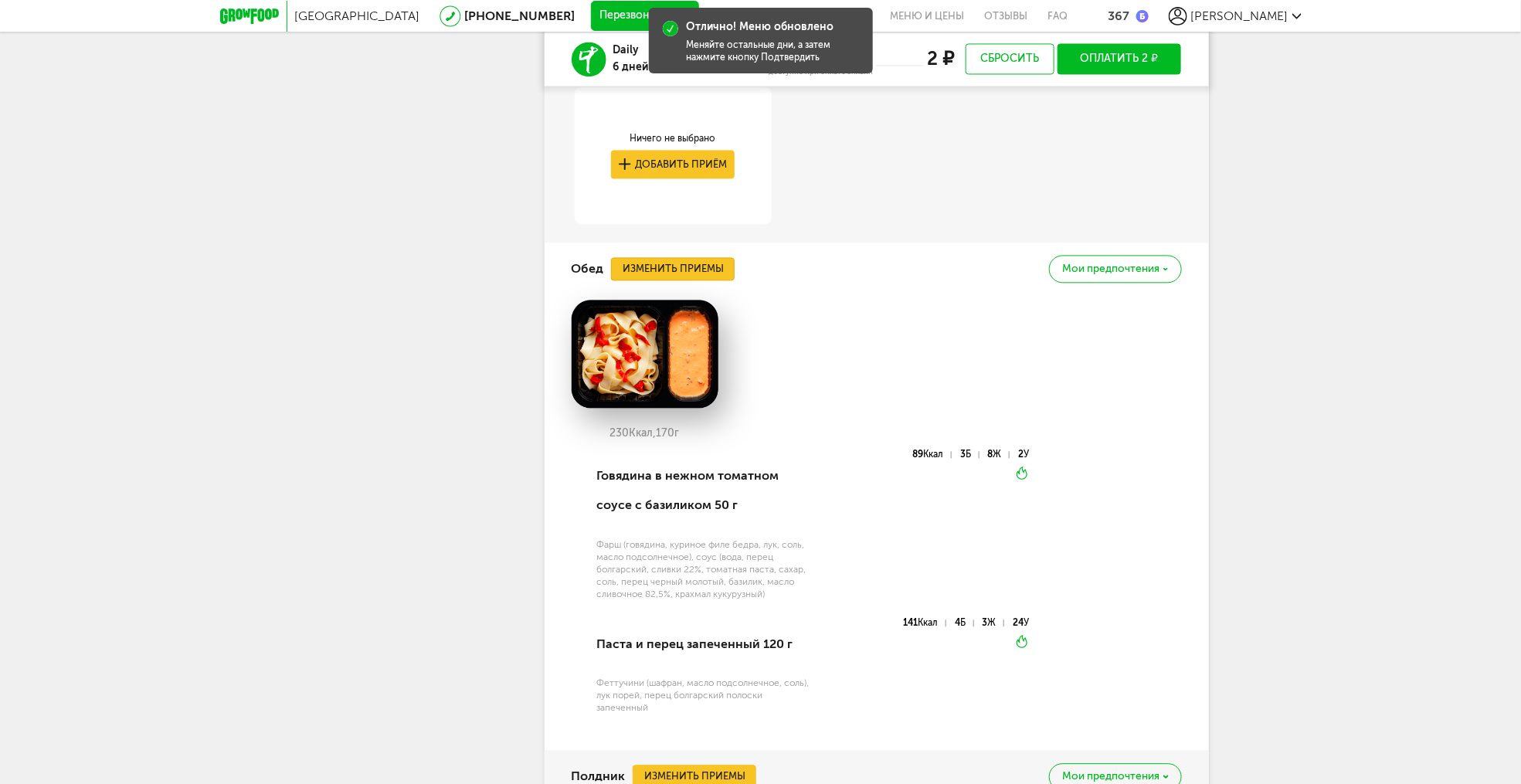
click at [706, 280] on button "Изменить приемы" at bounding box center [672, 269] width 123 height 23
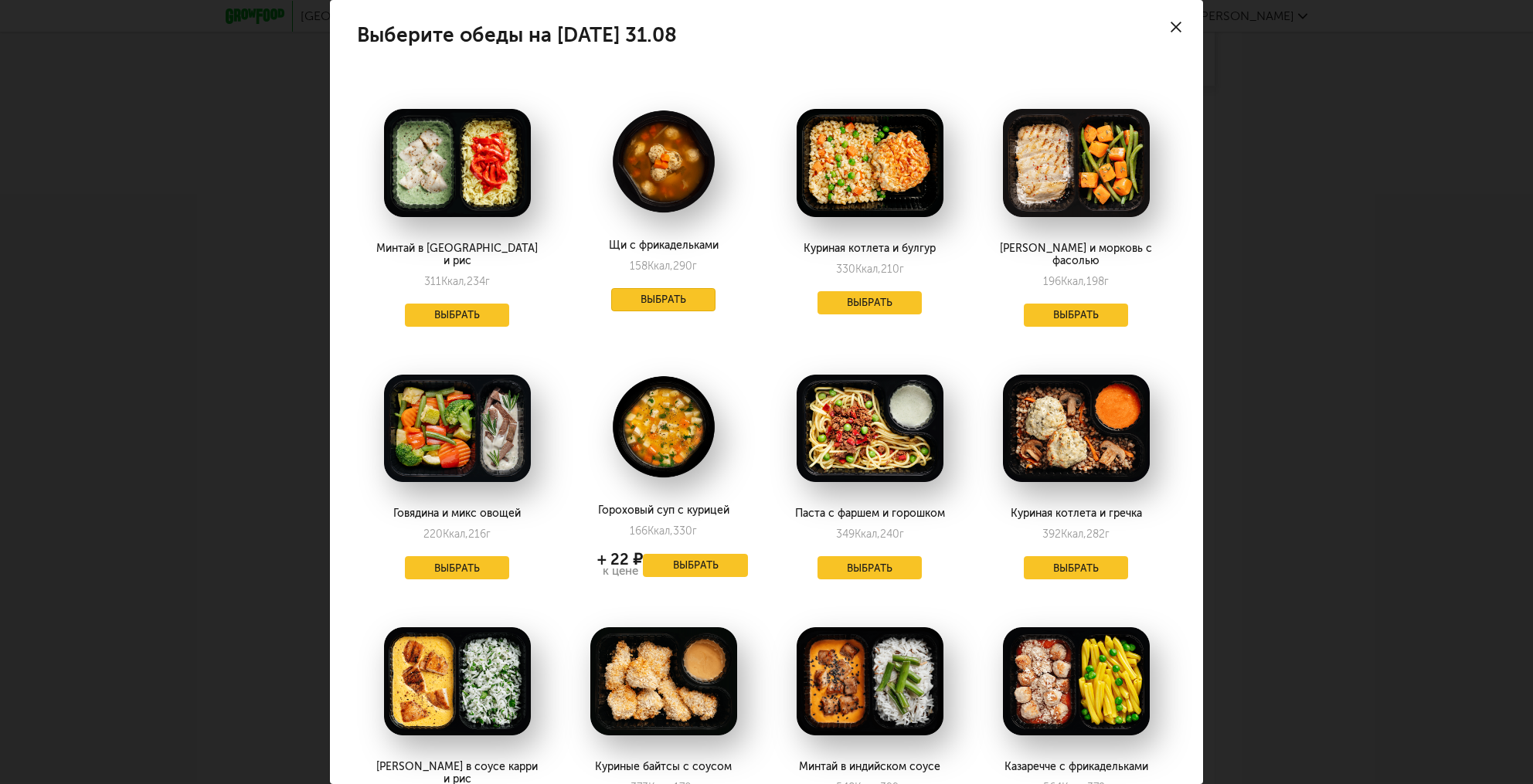
click at [677, 296] on button "Выбрать" at bounding box center [663, 300] width 105 height 23
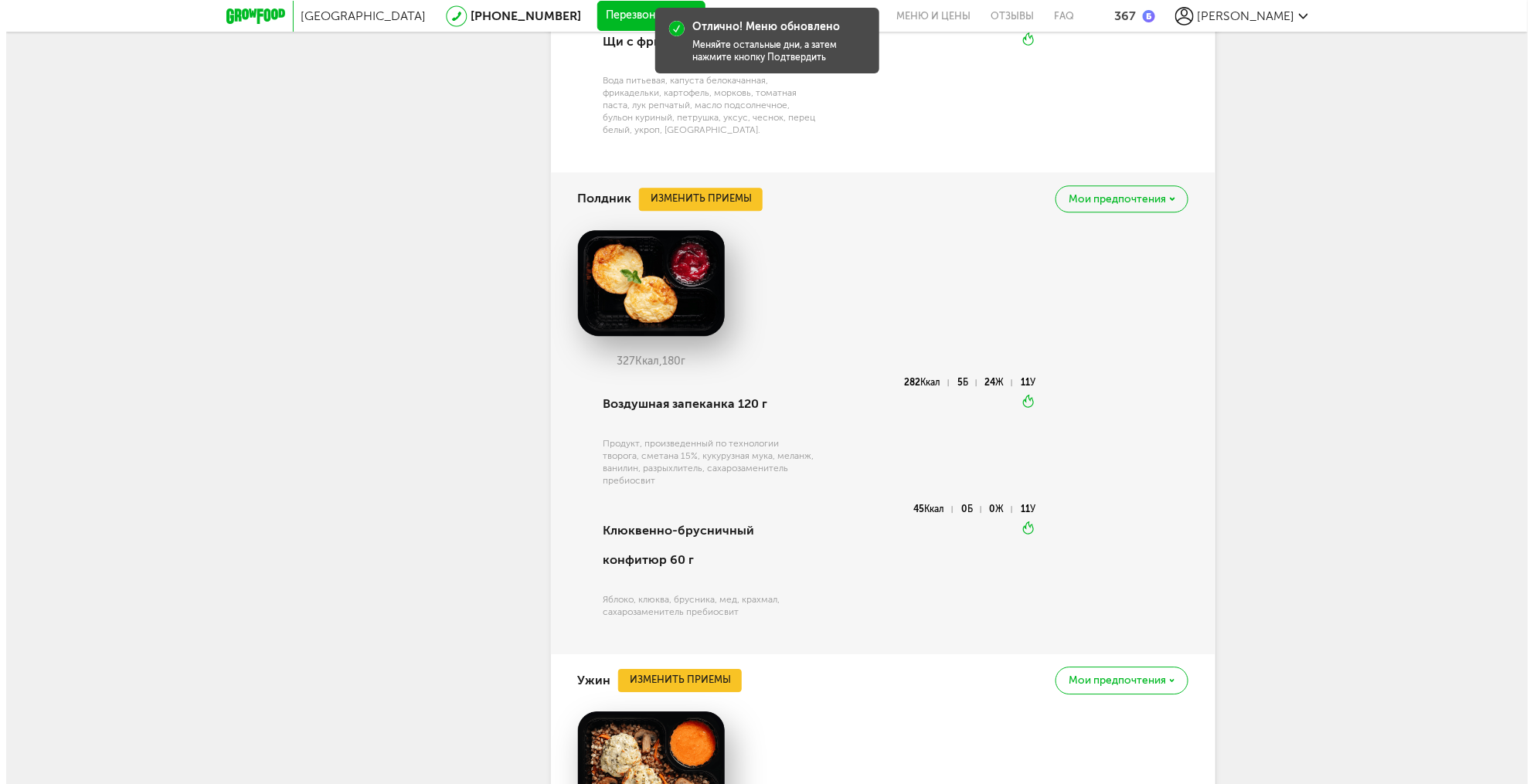
scroll to position [1931, 0]
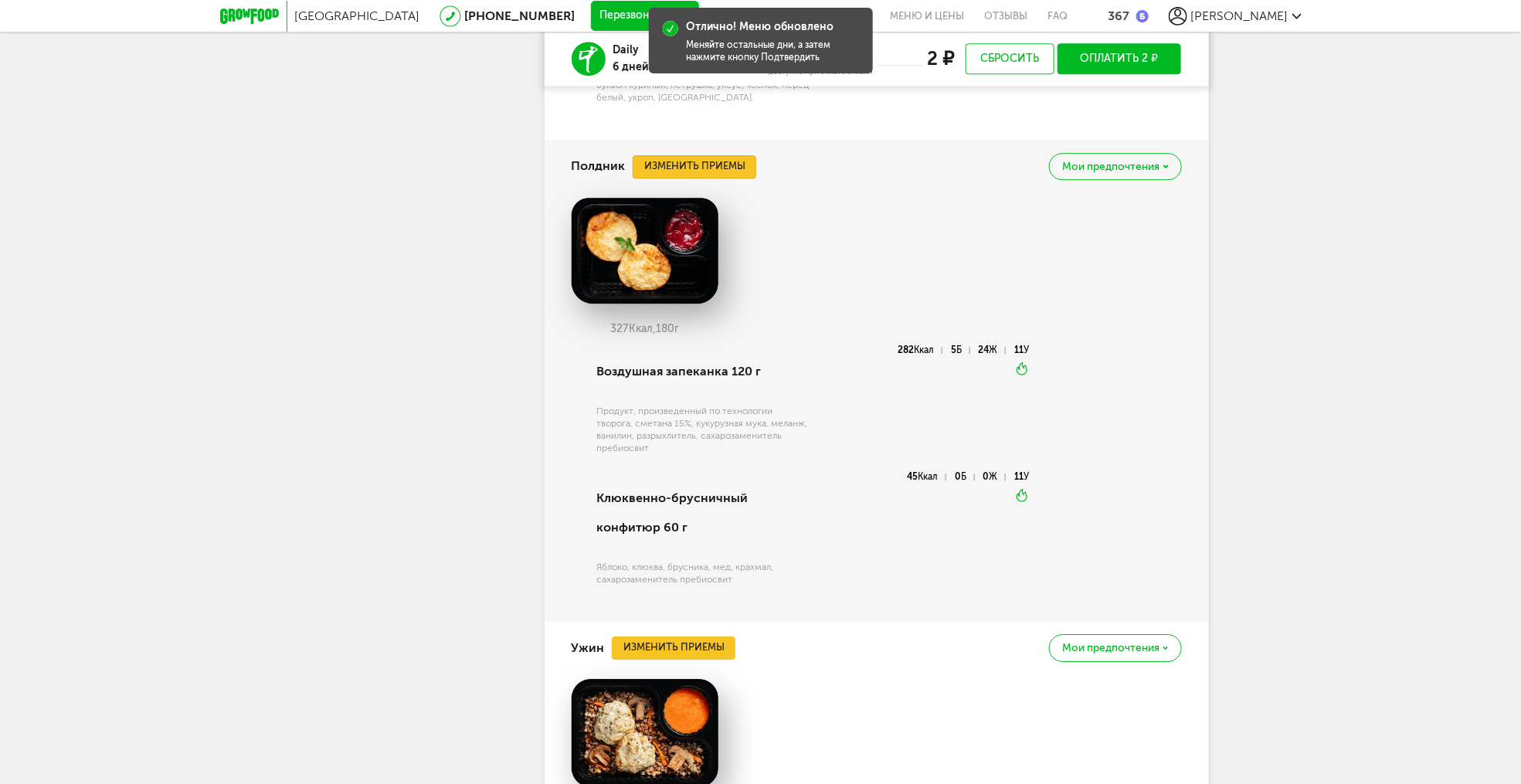
click at [673, 173] on button "Изменить приемы" at bounding box center [695, 167] width 123 height 23
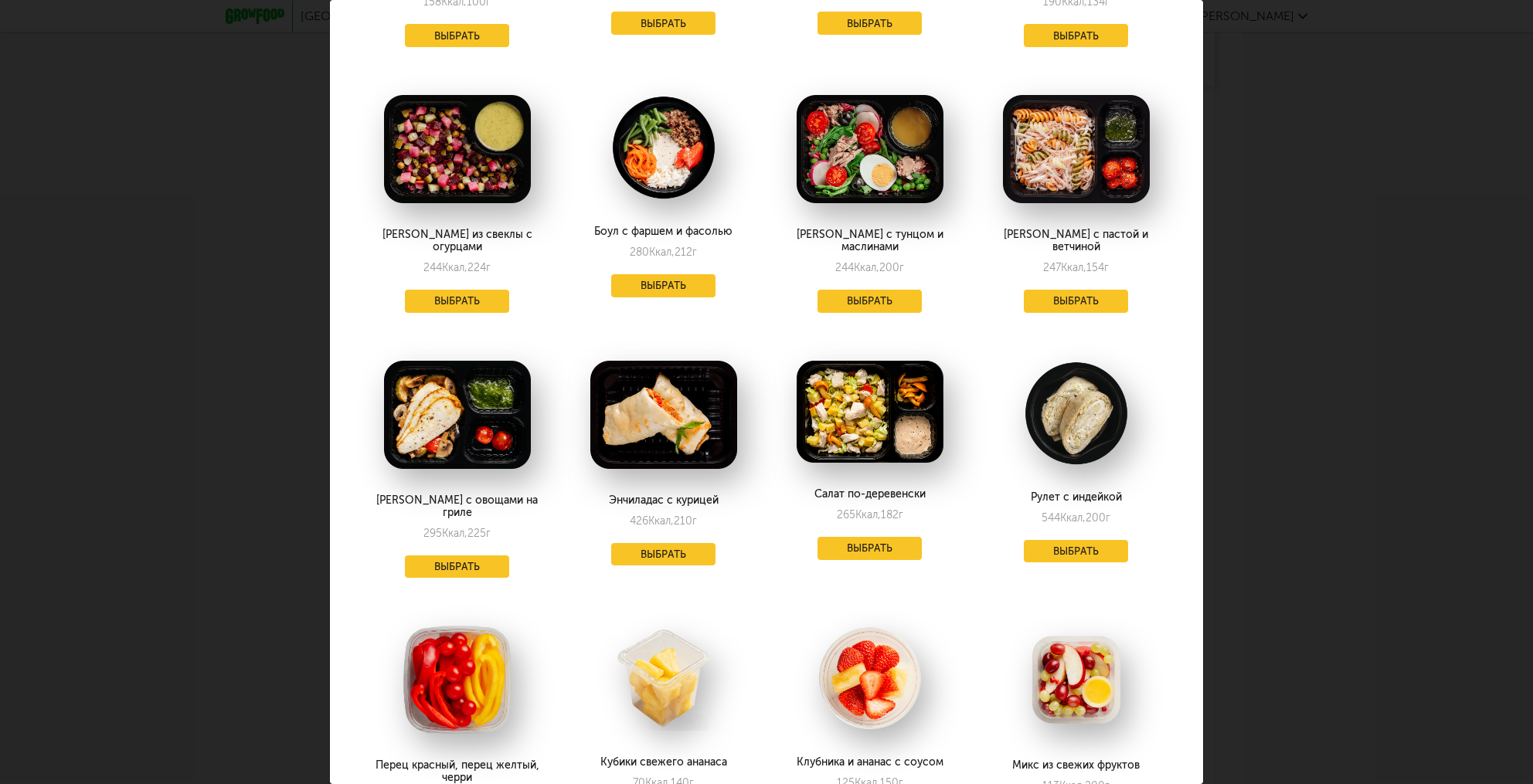
scroll to position [556, 0]
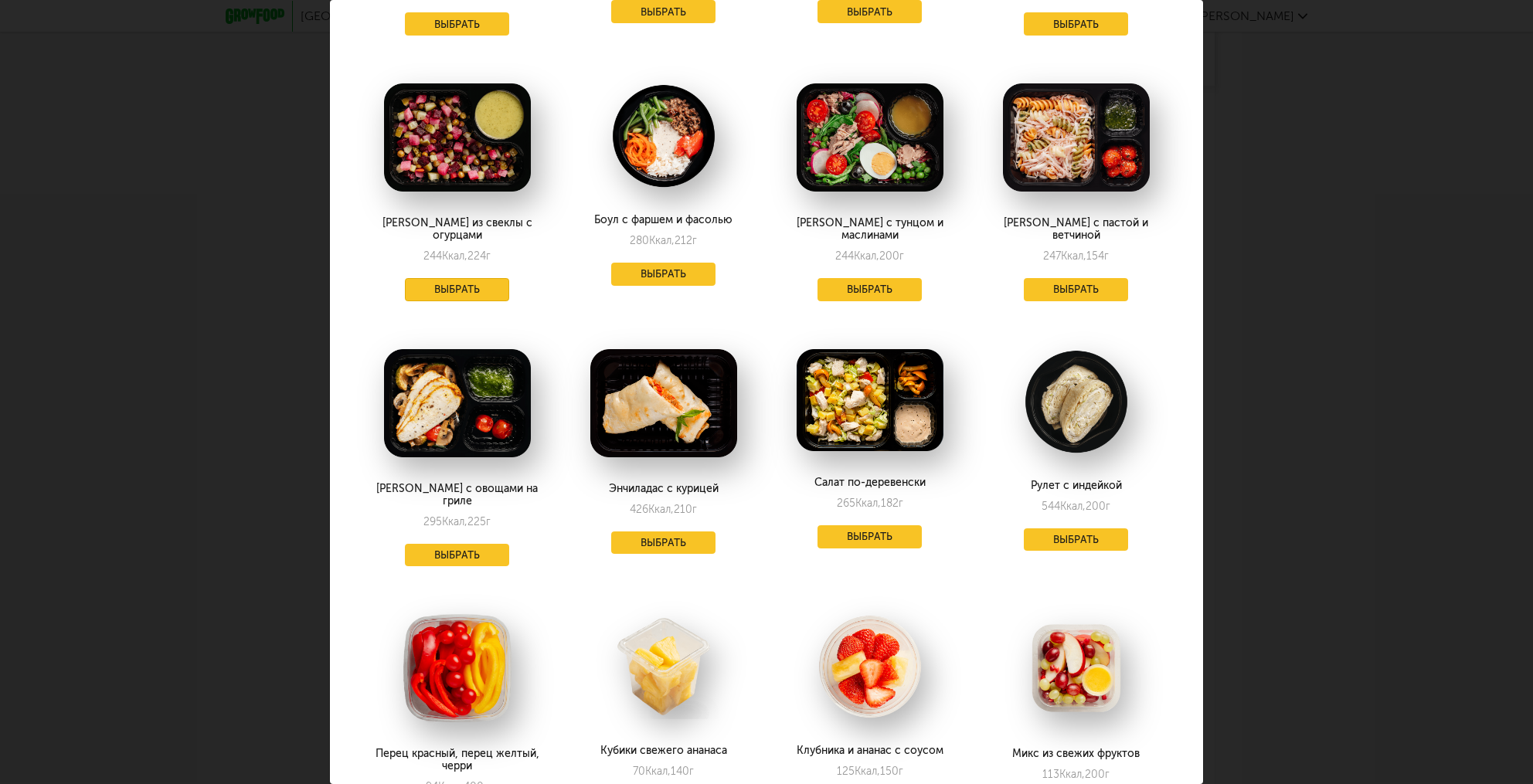
click at [453, 278] on button "Выбрать" at bounding box center [457, 290] width 105 height 23
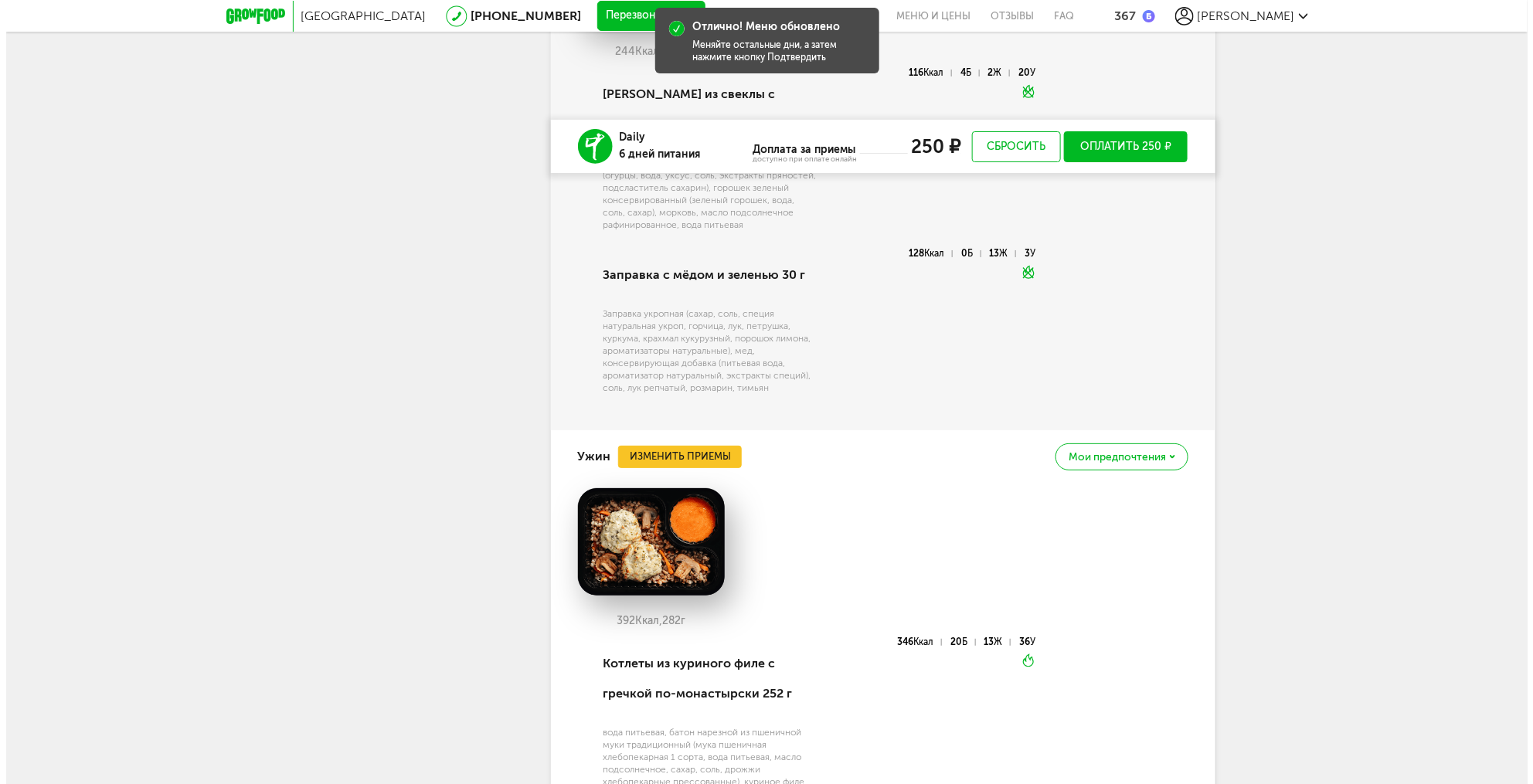
scroll to position [2858, 0]
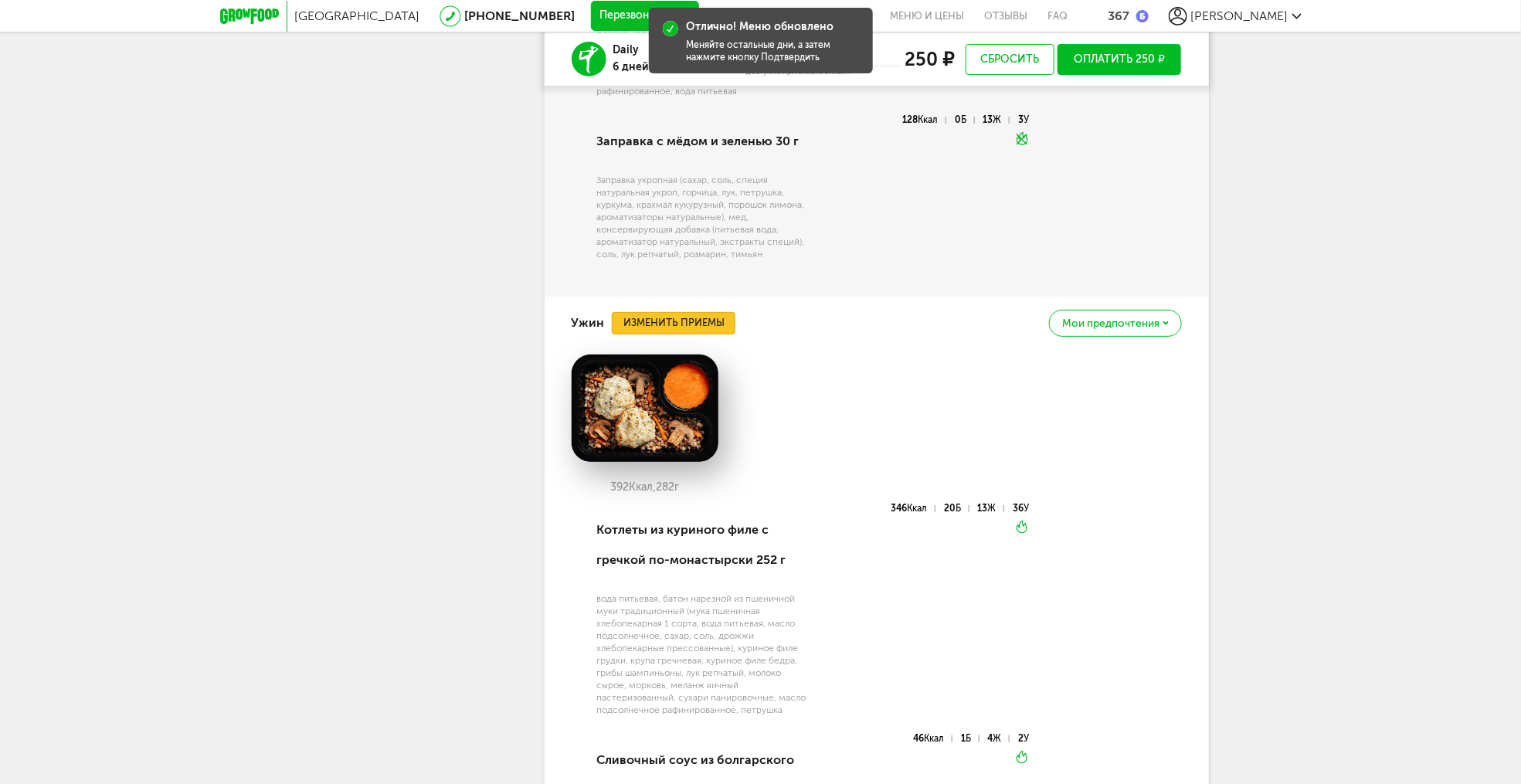
click at [695, 336] on button "Изменить приемы" at bounding box center [673, 324] width 123 height 23
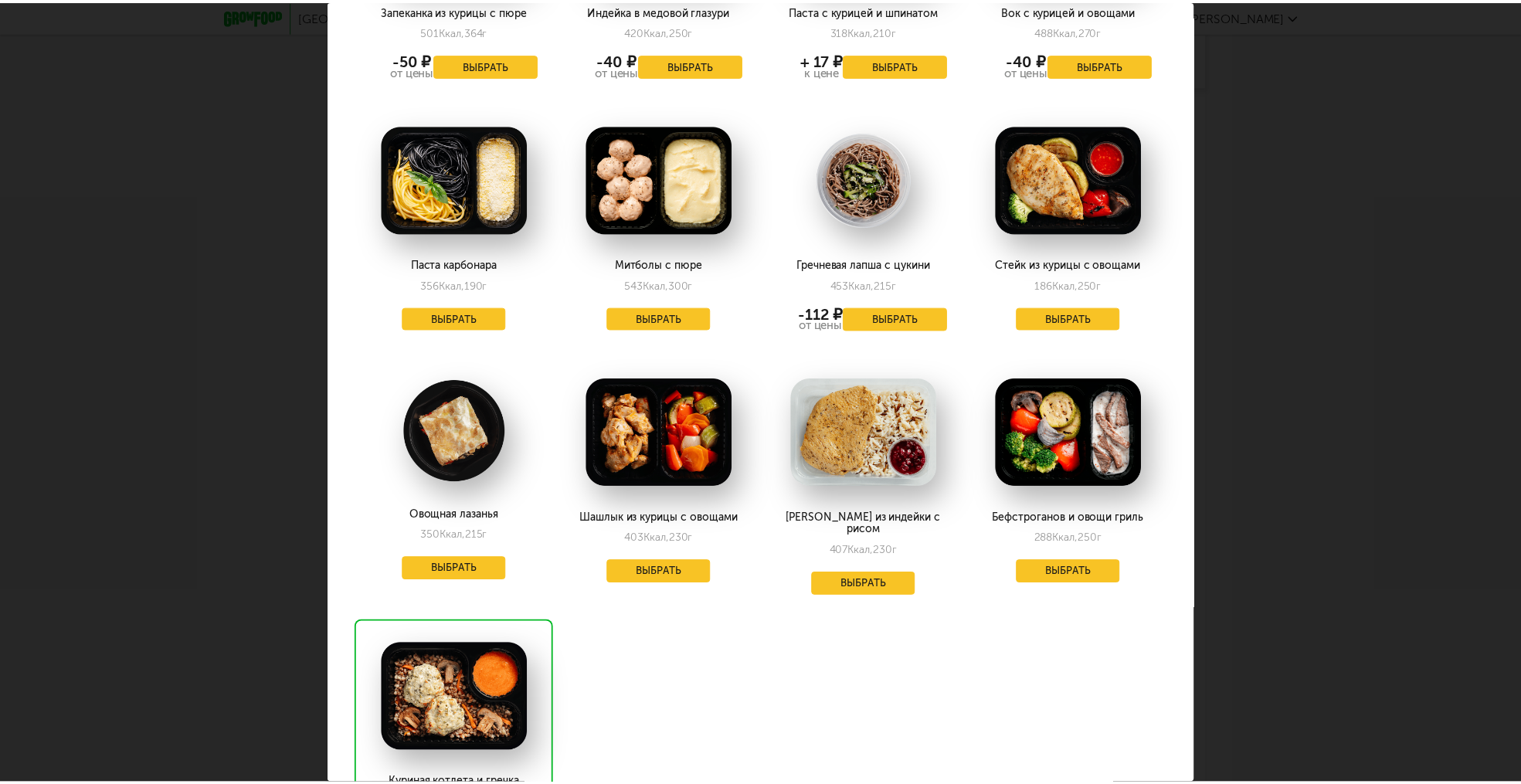
scroll to position [1576, 0]
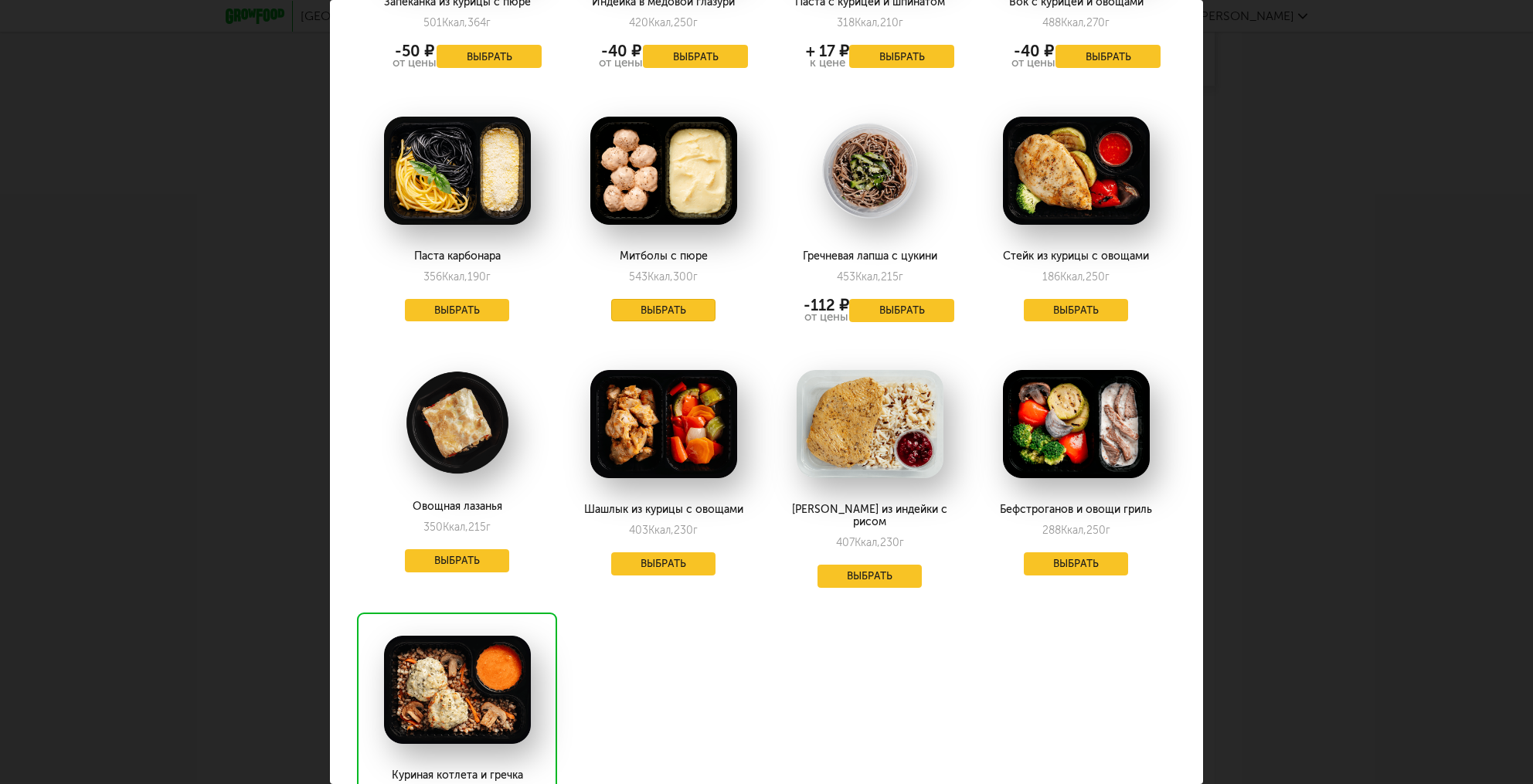
click at [648, 300] on button "Выбрать" at bounding box center [663, 311] width 105 height 23
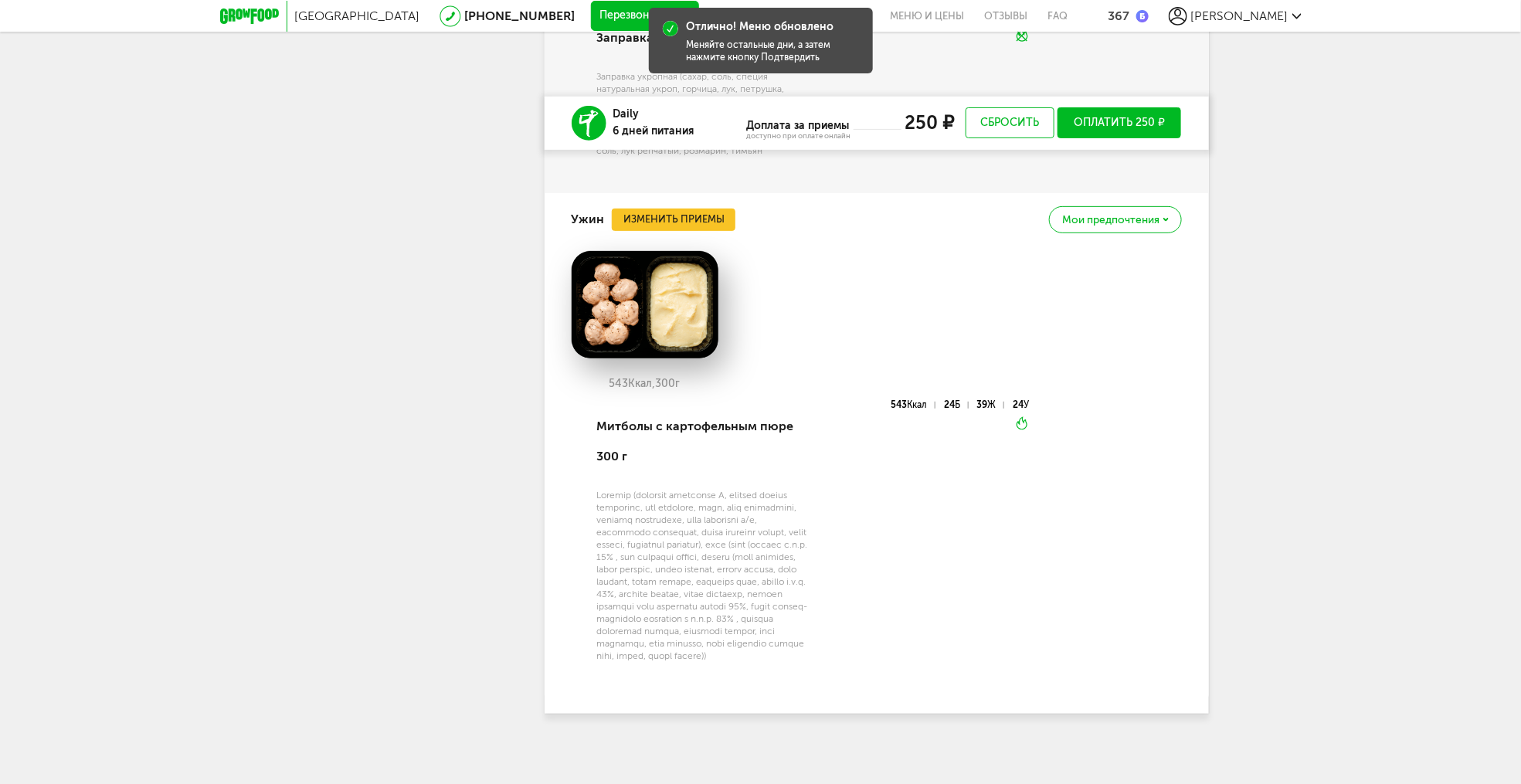
scroll to position [3027, 0]
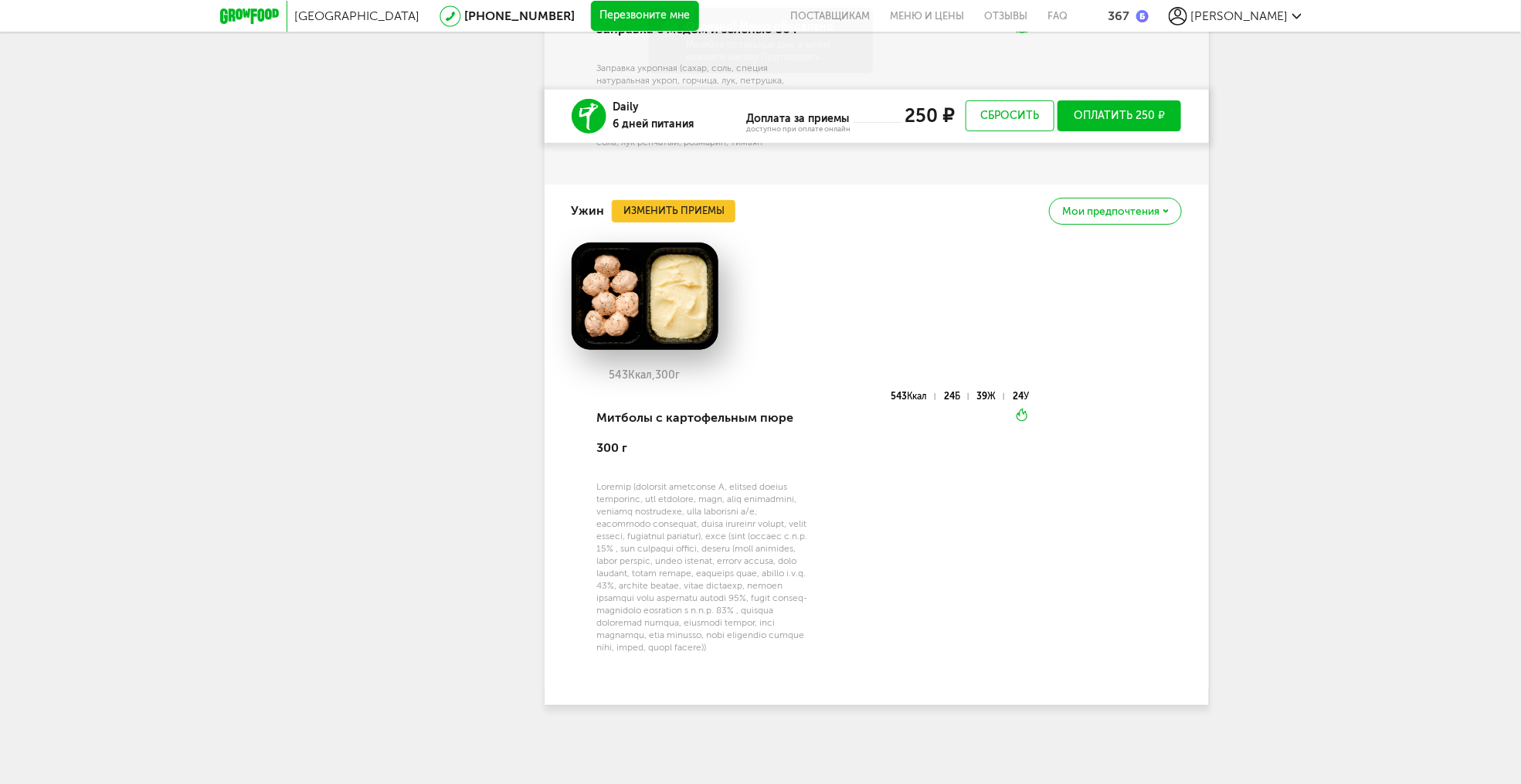
click at [1122, 101] on button "Оплатить 250 ₽" at bounding box center [1120, 116] width 124 height 31
click at [1099, 101] on button "Оплатить 250 ₽" at bounding box center [1120, 116] width 124 height 31
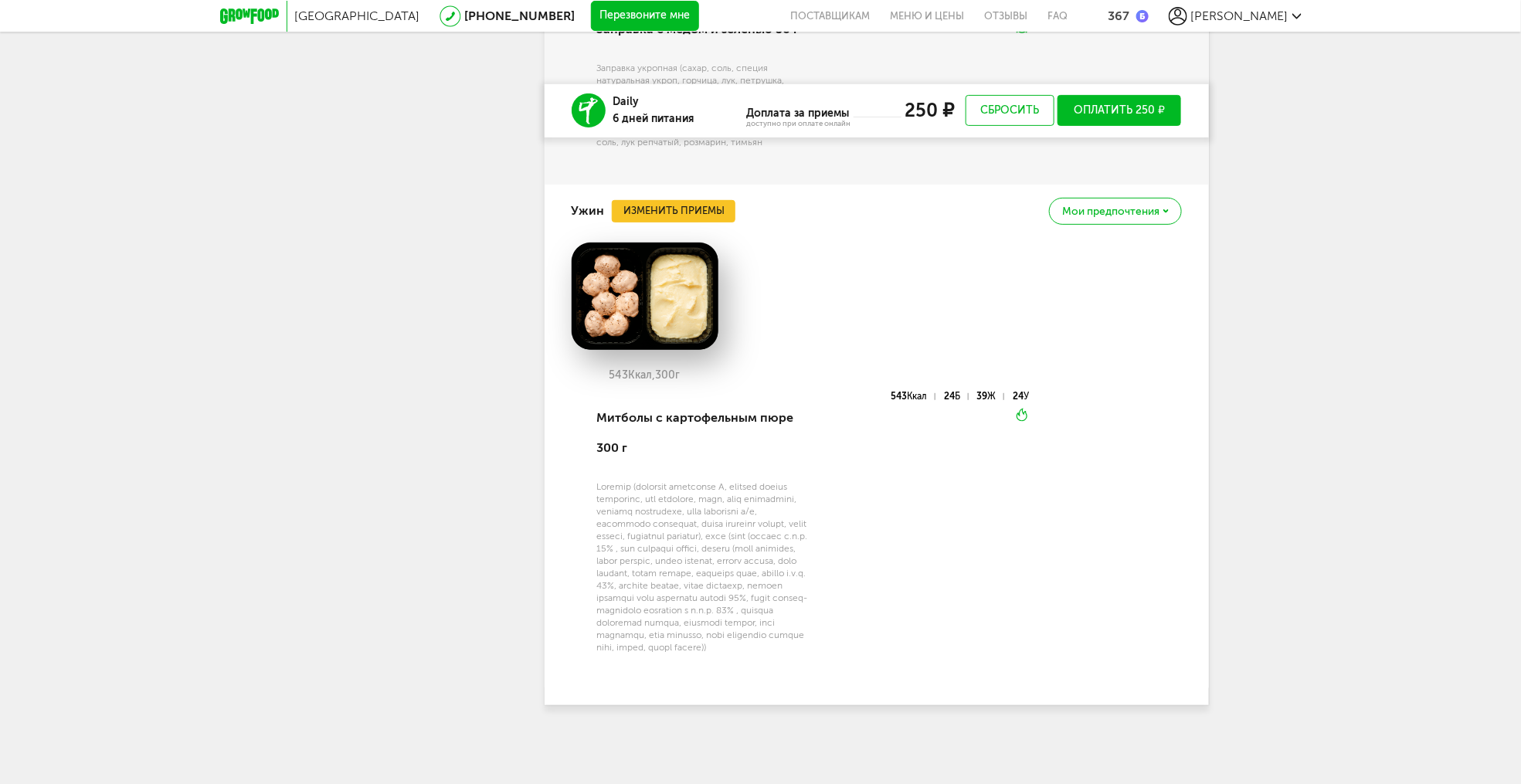
scroll to position [2980, 0]
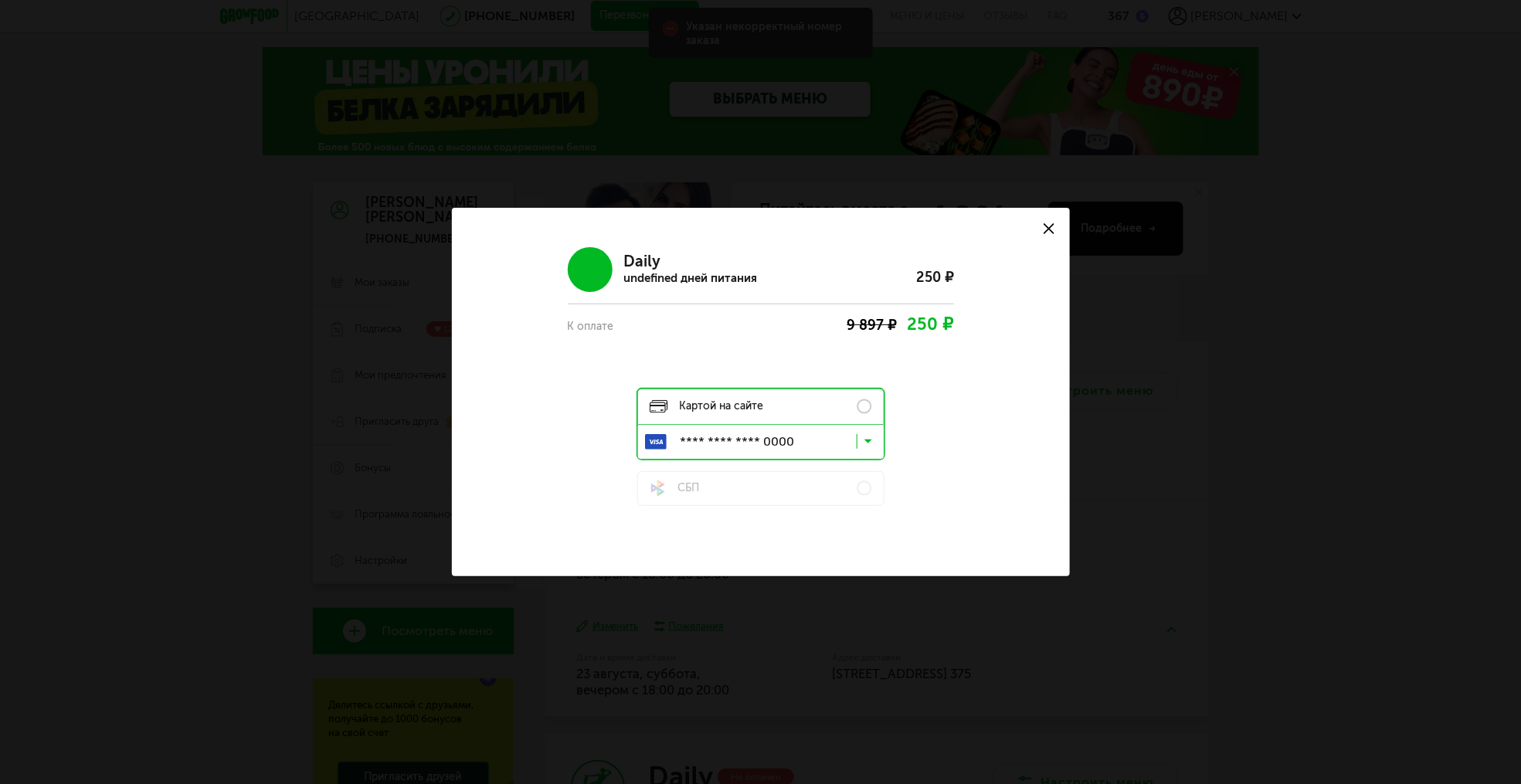
click at [816, 414] on label "Картой на сайте" at bounding box center [760, 407] width 246 height 35
click at [796, 445] on input "Search for option" at bounding box center [764, 444] width 246 height 26
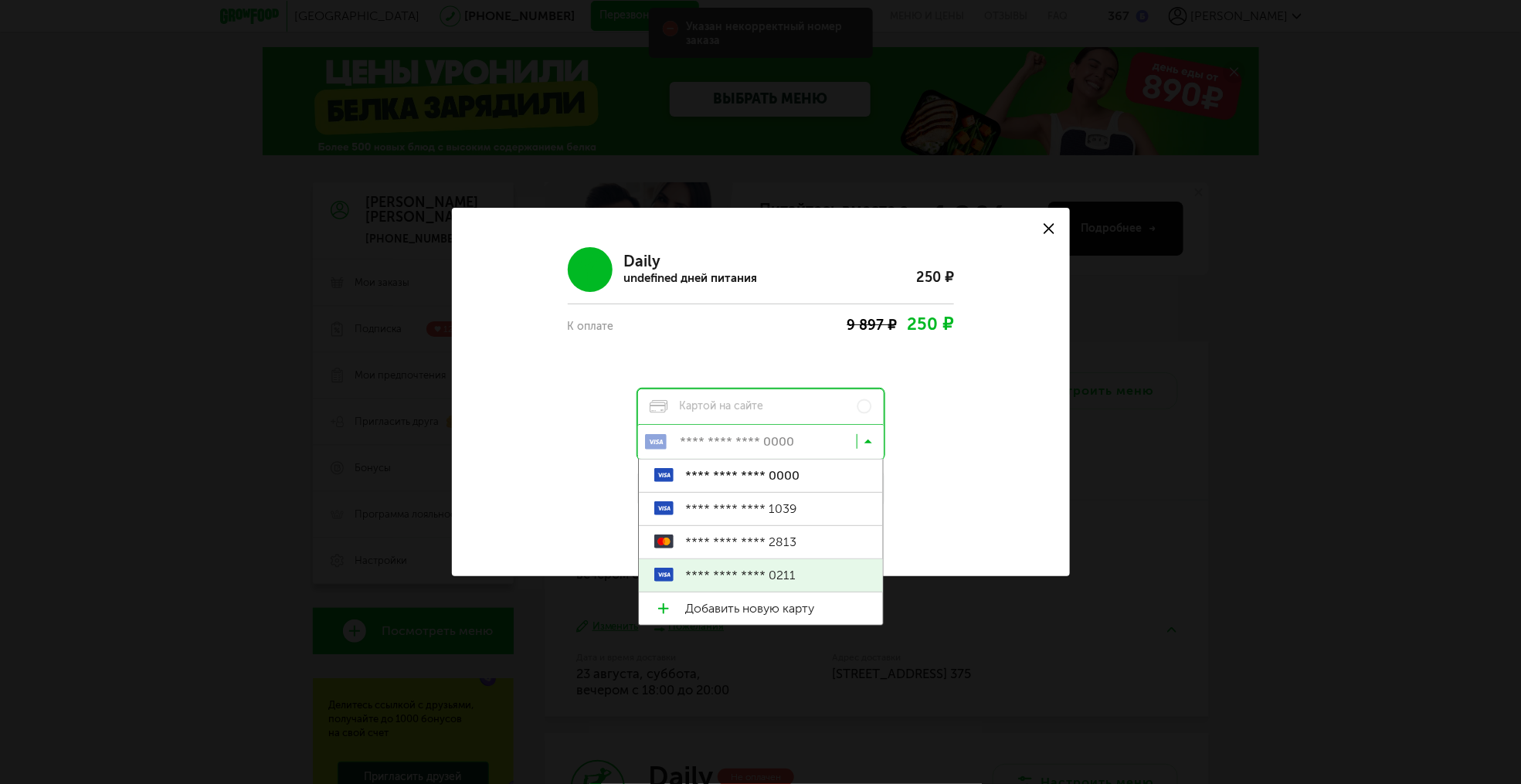
click at [778, 579] on span "**** **** **** 0211" at bounding box center [776, 576] width 182 height 32
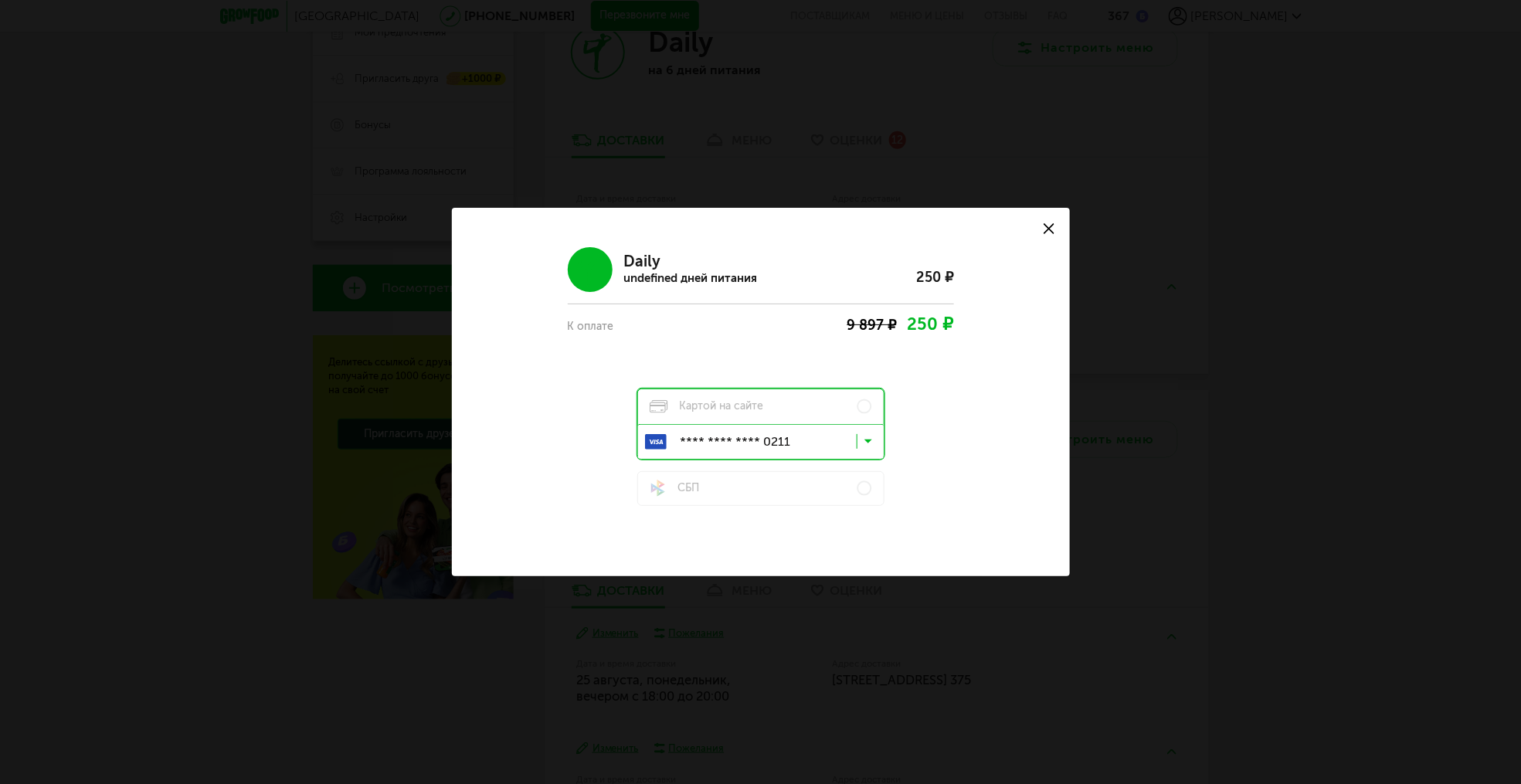
scroll to position [371, 0]
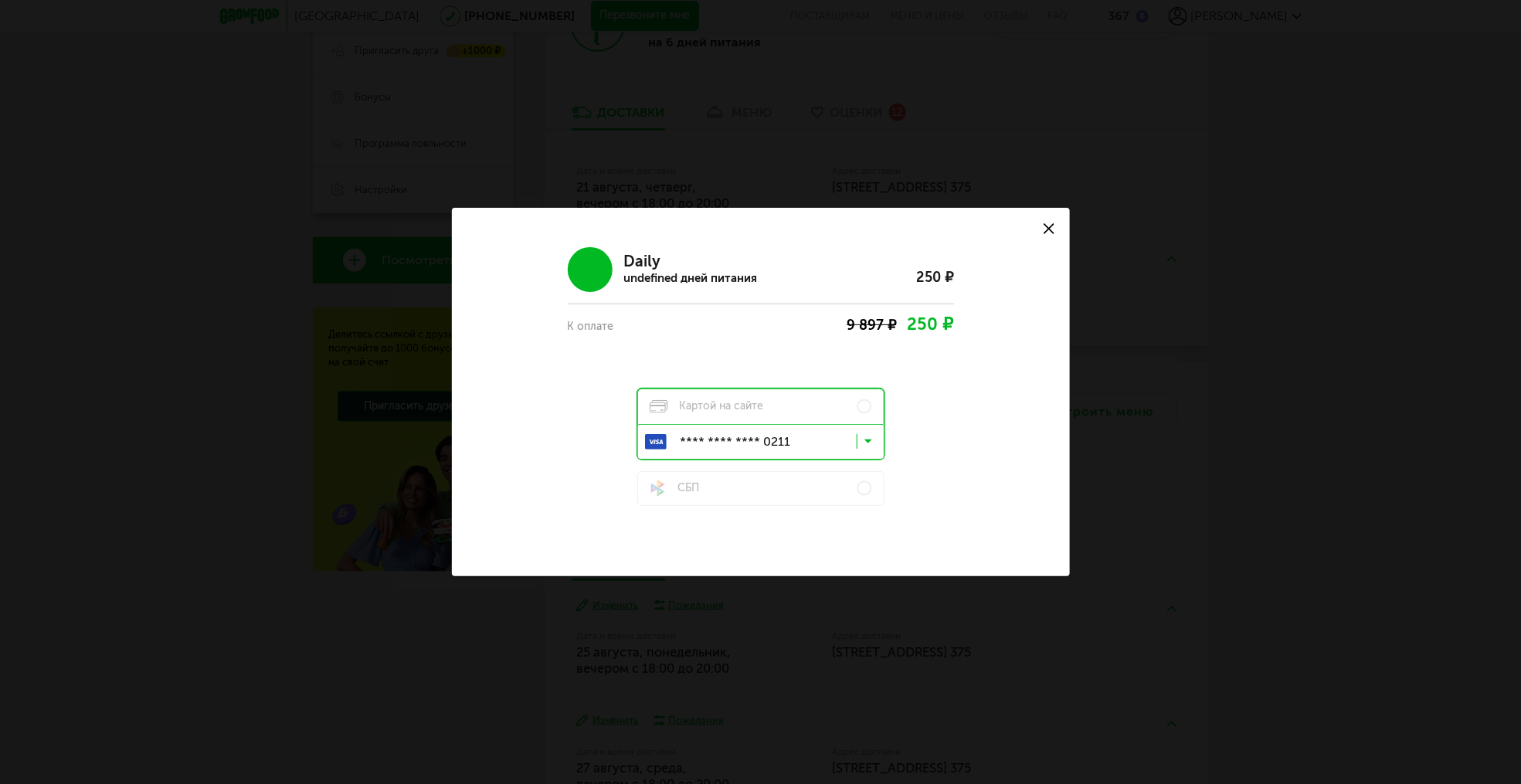
click at [710, 271] on div "undefined дней питания" at bounding box center [691, 278] width 134 height 17
click at [945, 325] on span "250 ₽" at bounding box center [931, 324] width 46 height 21
click at [612, 325] on div "К оплате" at bounding box center [625, 326] width 115 height 17
click at [974, 391] on div "Daily undefined дней питания 250 ₽ К оплате 9 897 ₽ 250 ₽ Картой на сайте **** …" at bounding box center [760, 371] width 563 height 270
click at [822, 445] on input "Search for option" at bounding box center [764, 444] width 246 height 26
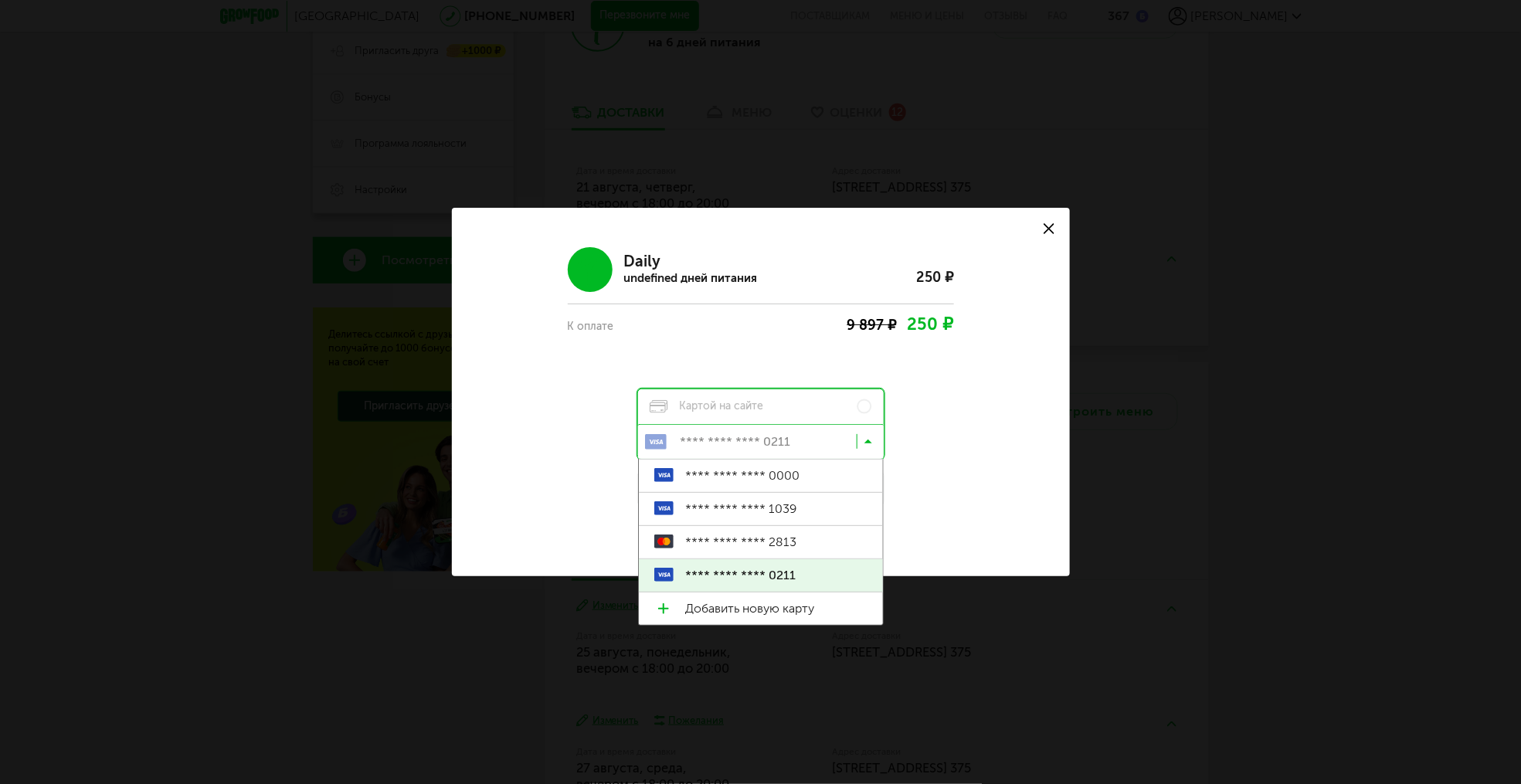
click at [783, 577] on span "**** **** **** 0211" at bounding box center [776, 576] width 182 height 32
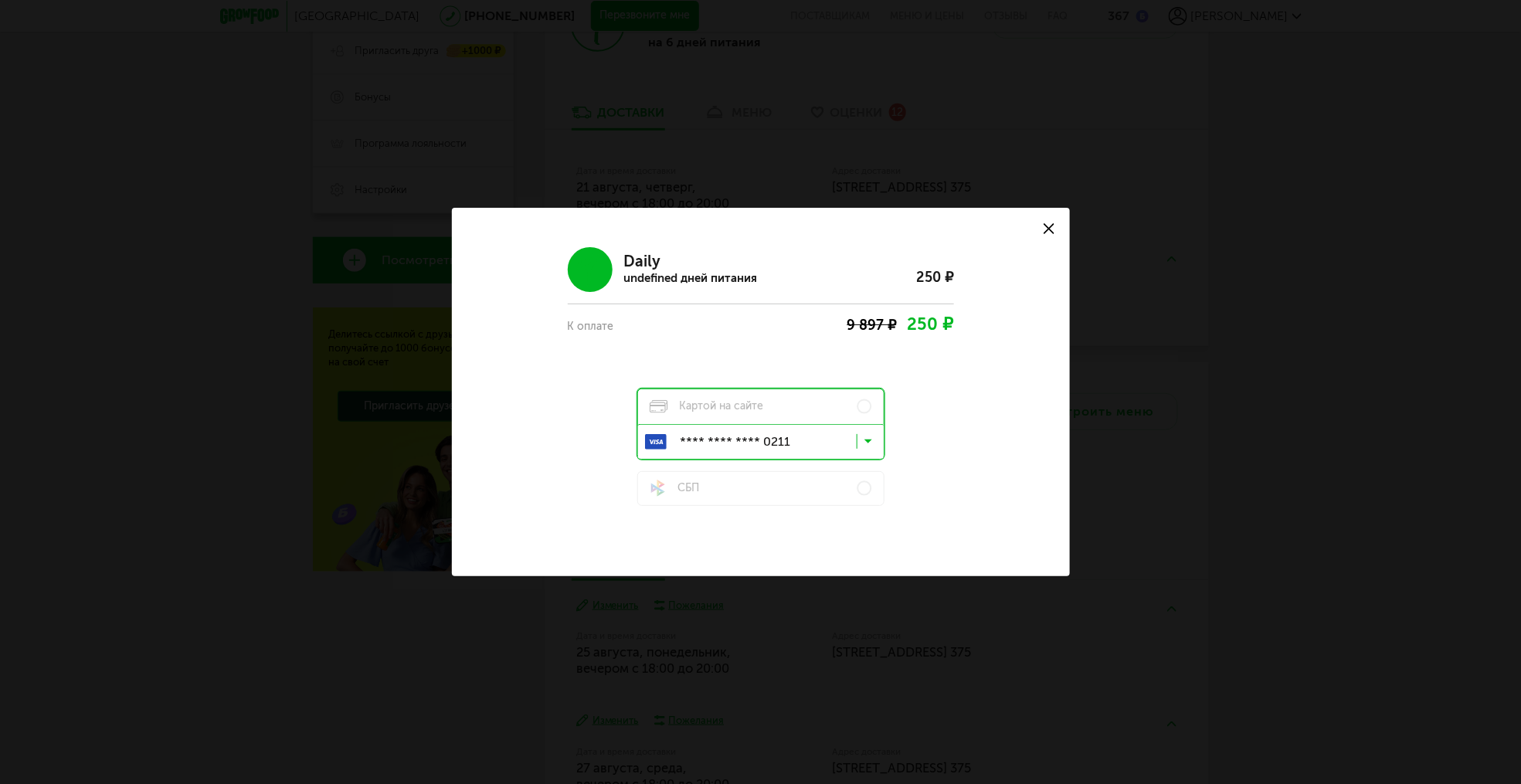
scroll to position [556, 0]
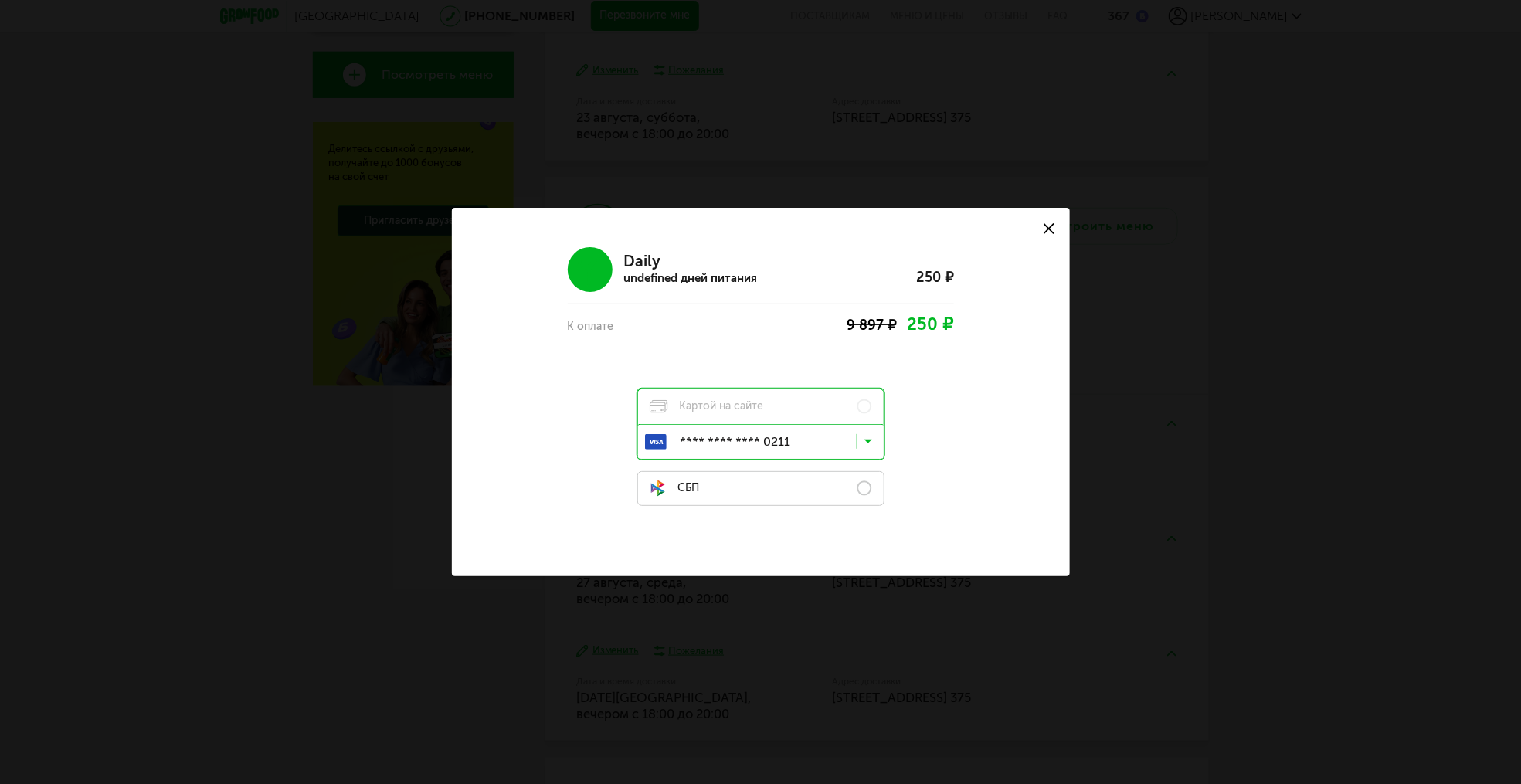
click at [795, 496] on label "СБП" at bounding box center [760, 489] width 248 height 35
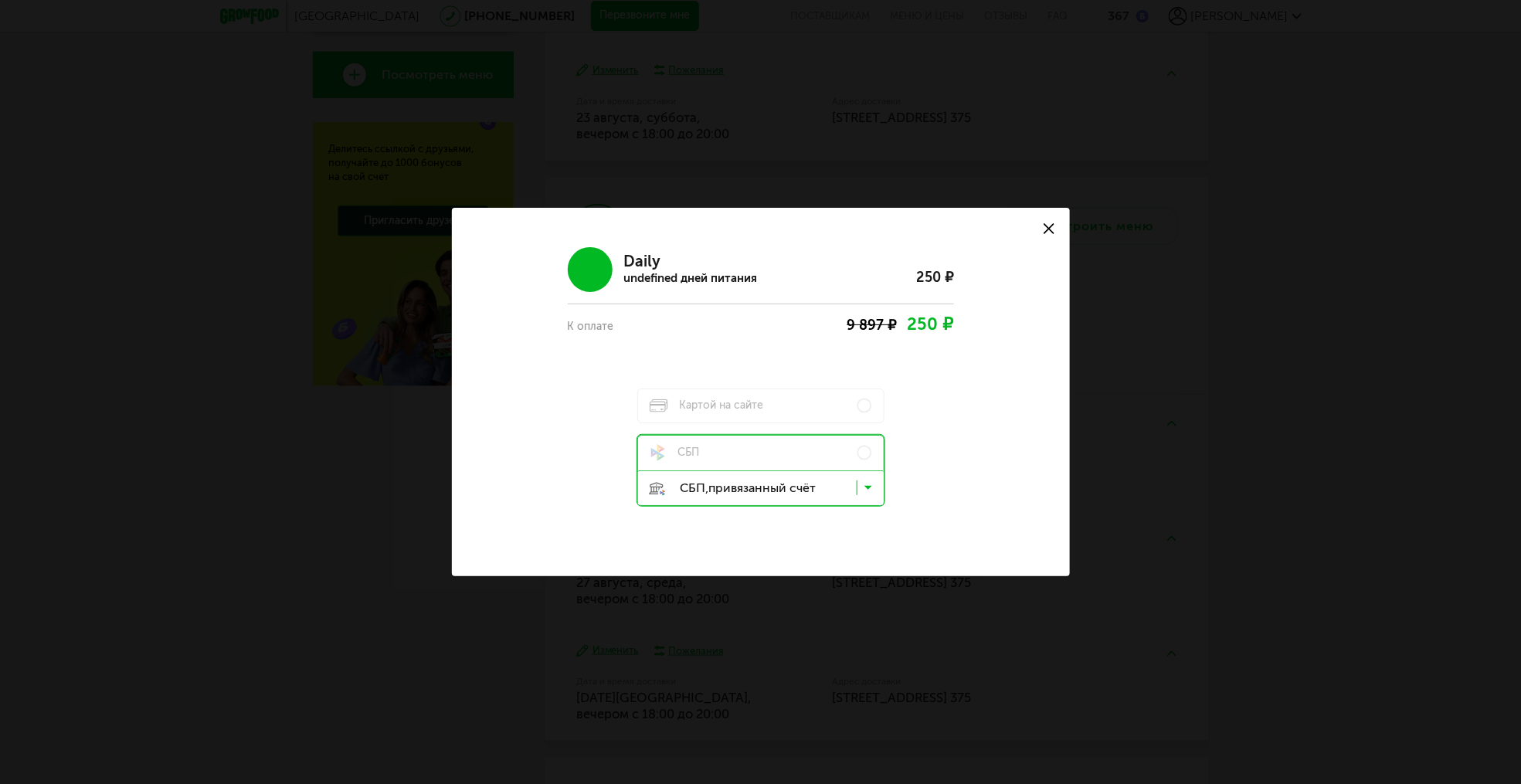
click at [816, 486] on input "Search for option" at bounding box center [764, 491] width 246 height 26
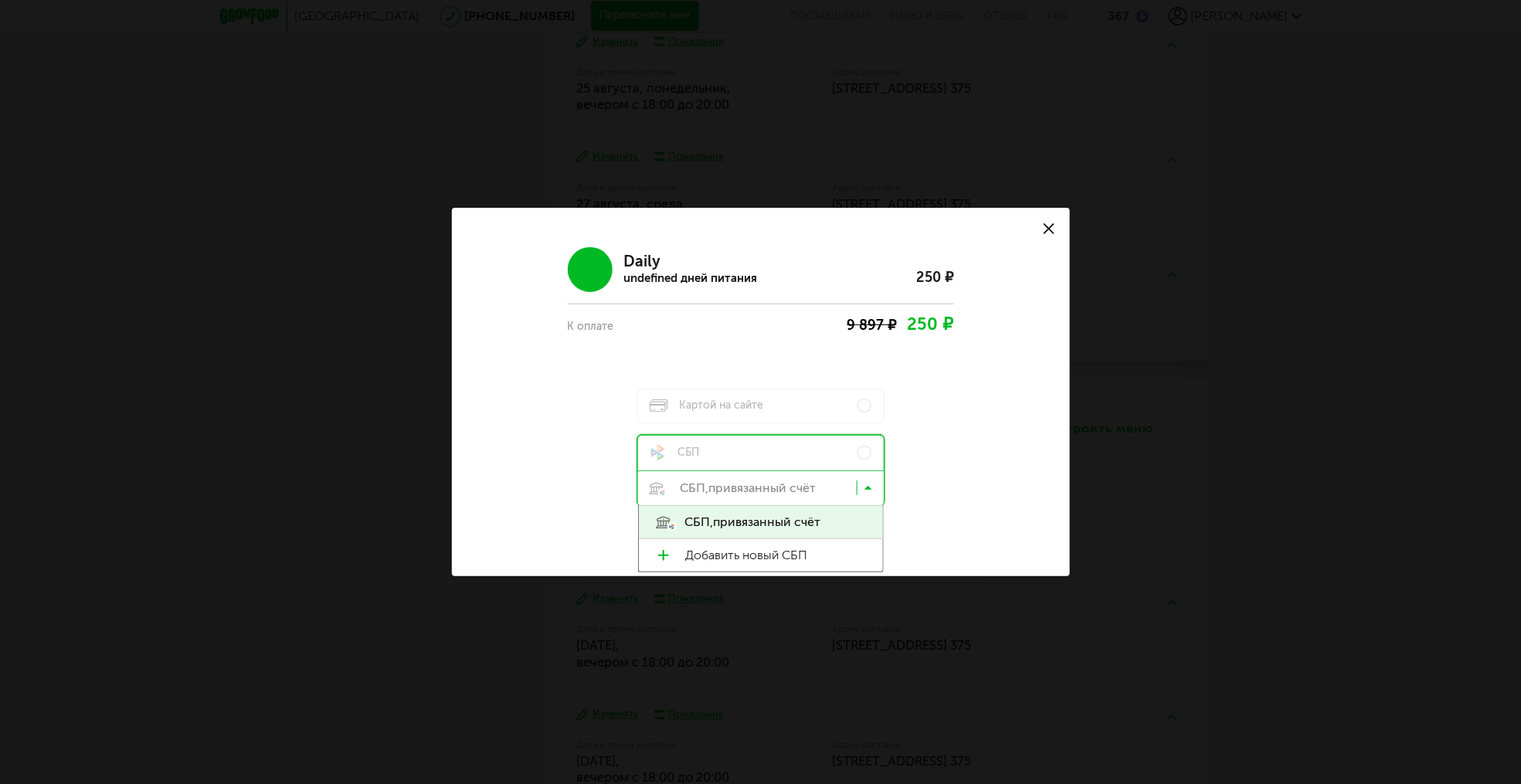
scroll to position [1020, 0]
click at [1046, 228] on icon at bounding box center [1049, 228] width 11 height 11
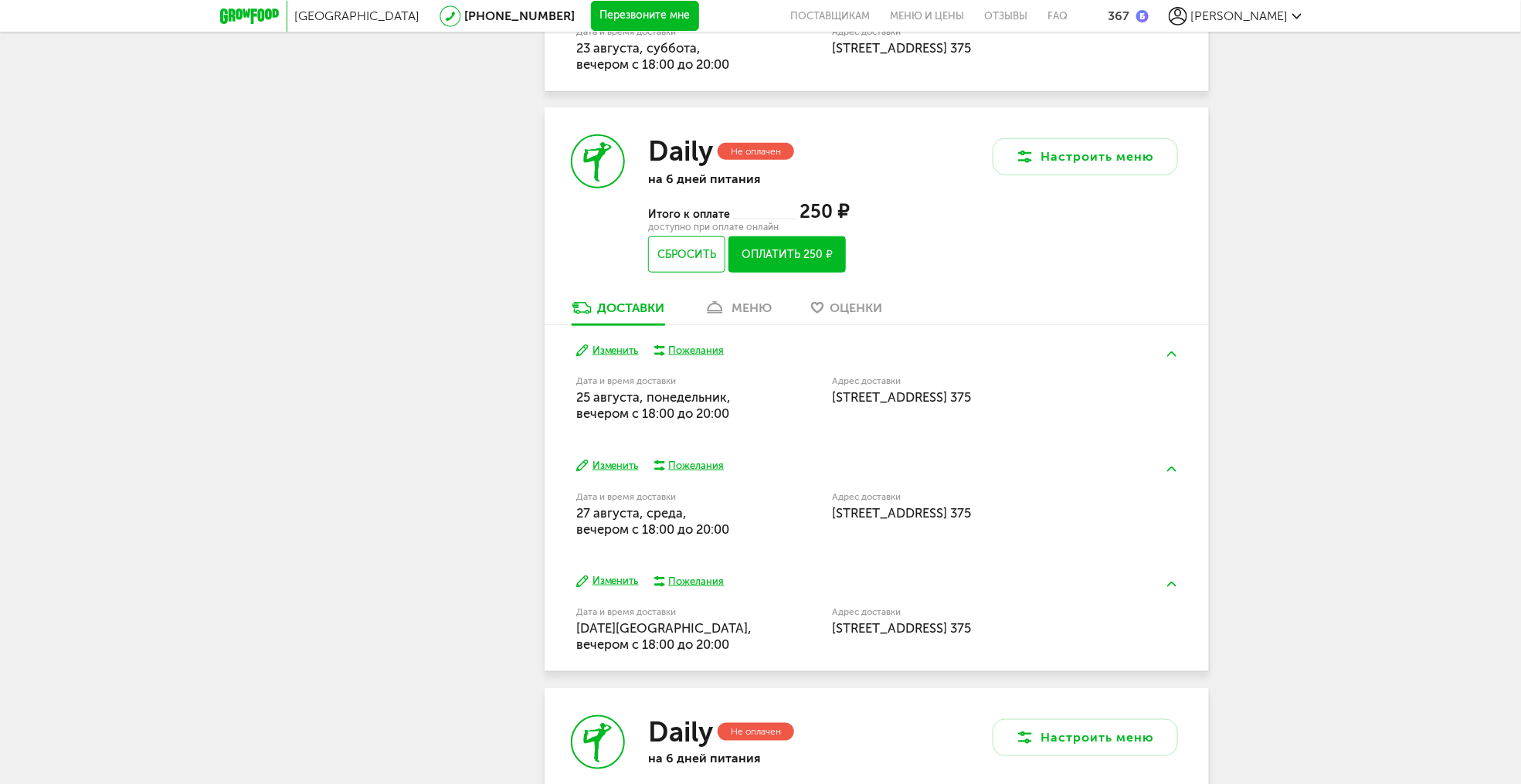
scroll to position [556, 0]
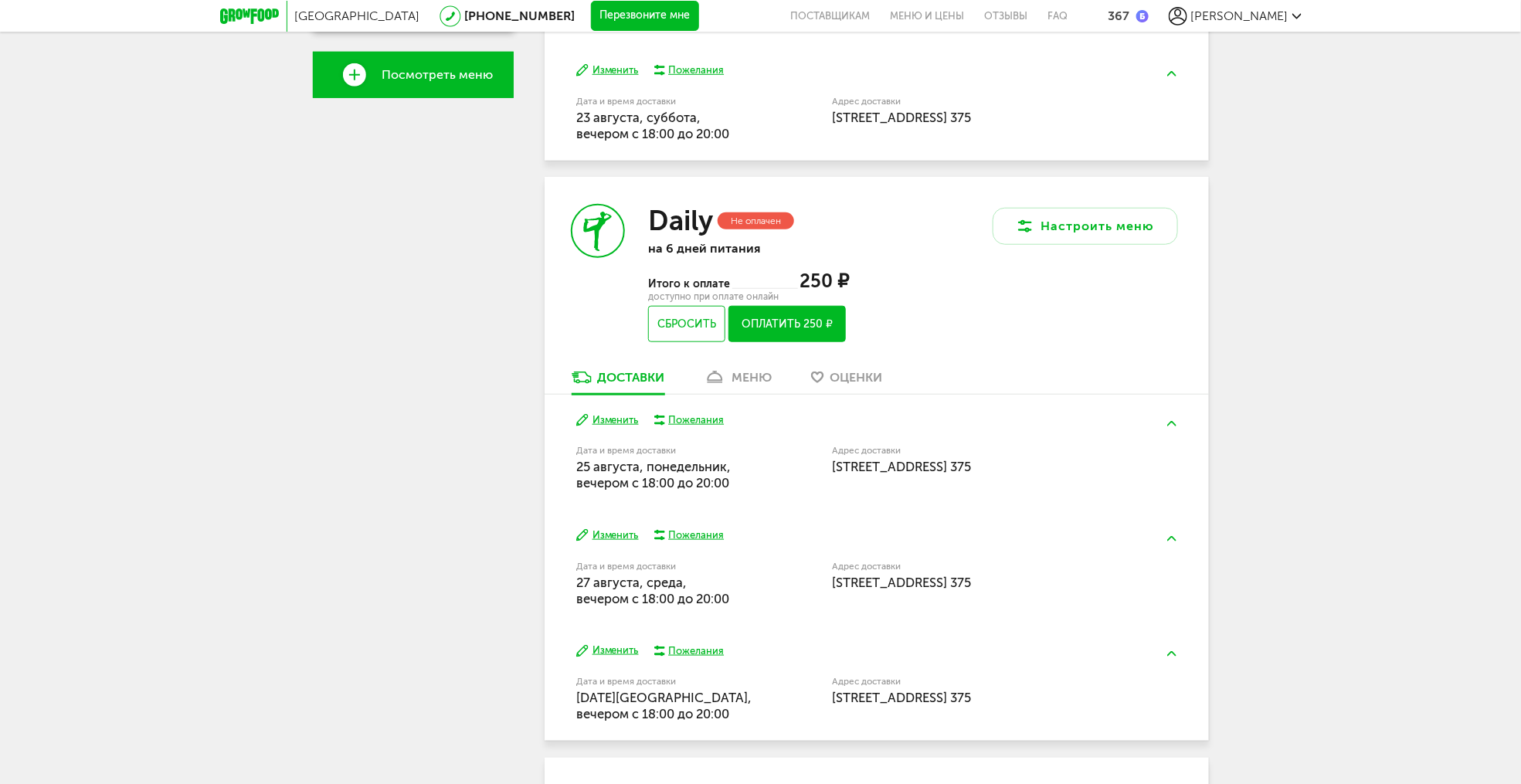
click at [749, 326] on button "Оплатить 250 ₽" at bounding box center [786, 324] width 116 height 36
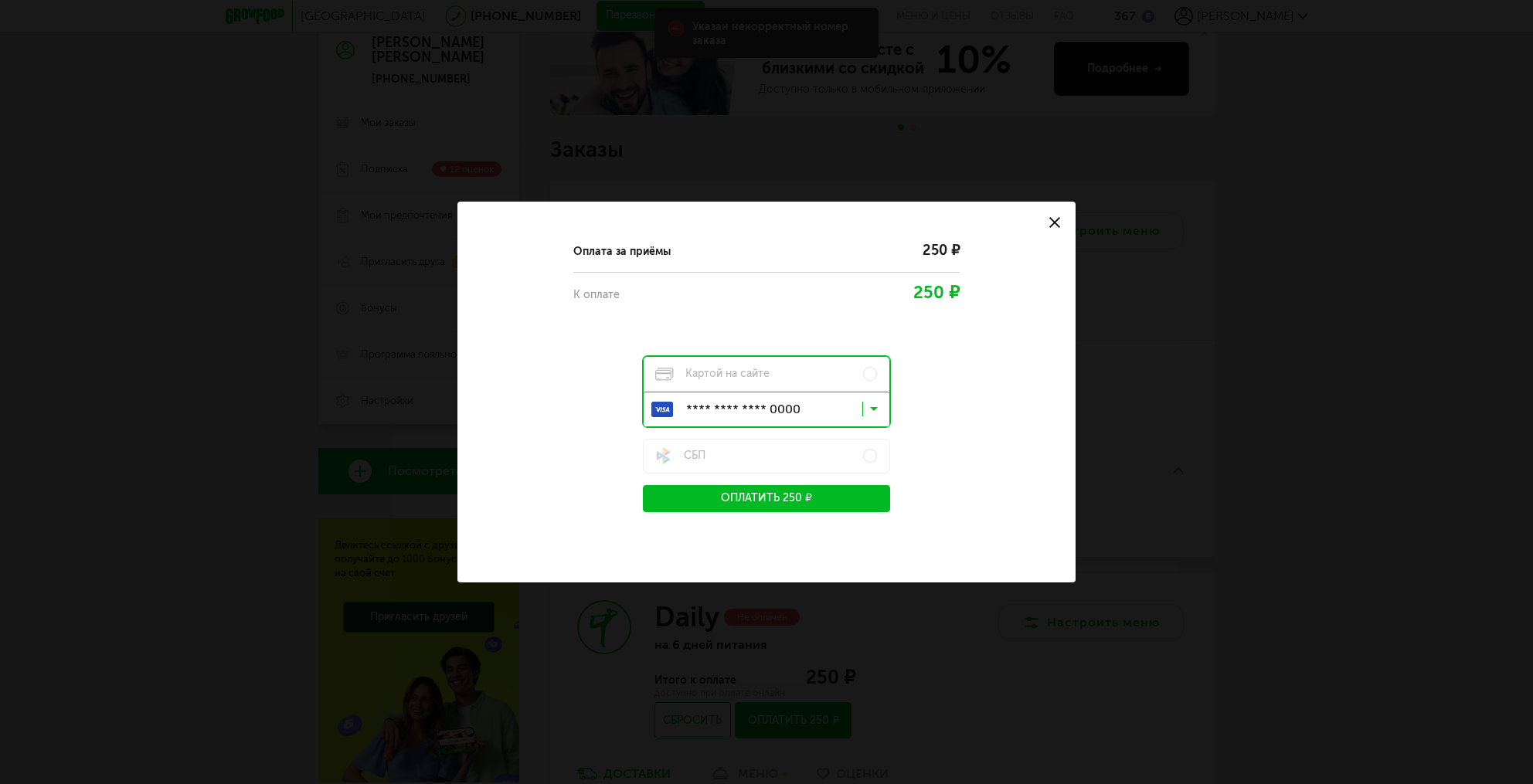
click at [803, 400] on input "Search for option" at bounding box center [770, 412] width 246 height 26
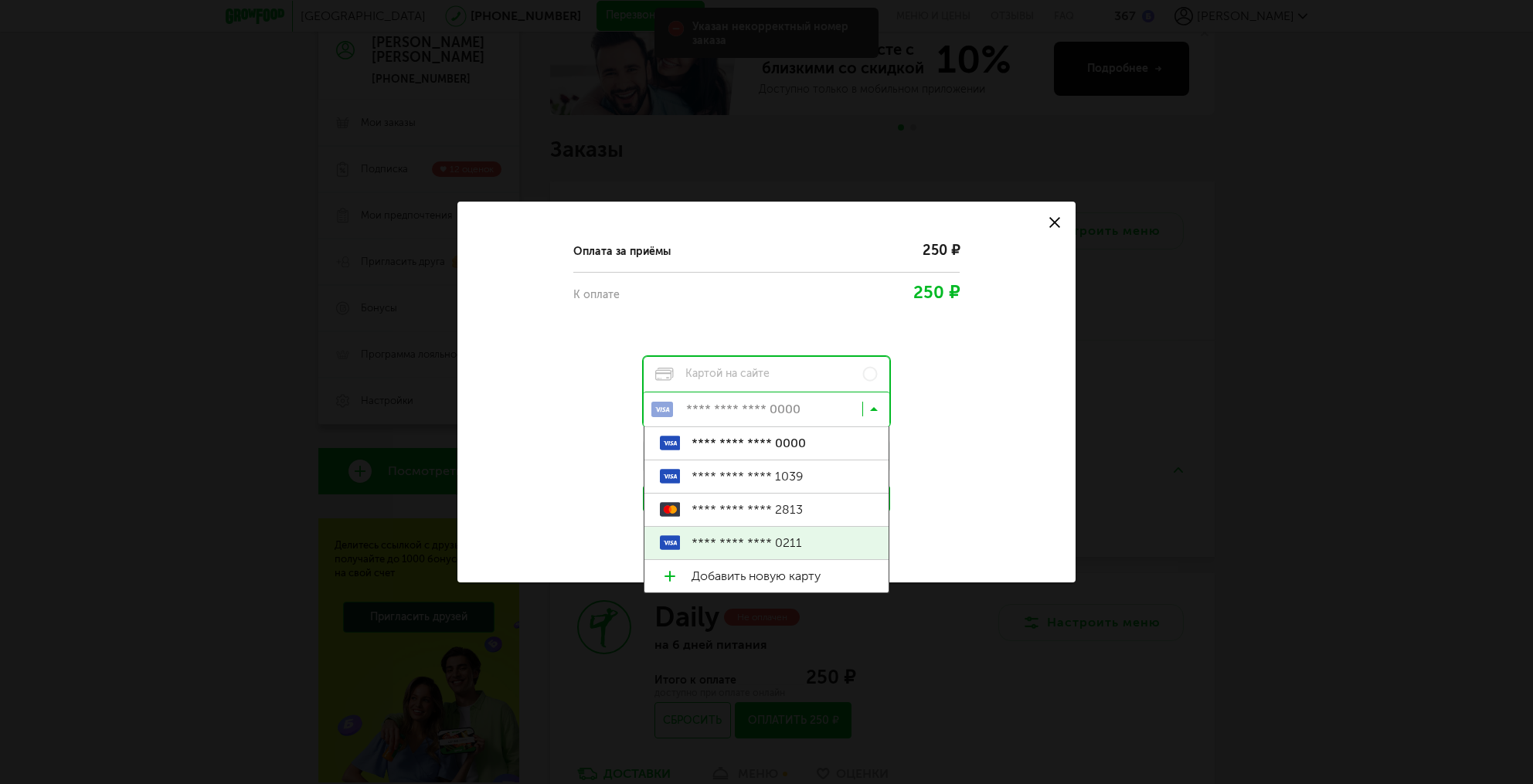
click at [772, 535] on span "**** **** **** 0211" at bounding box center [783, 542] width 182 height 32
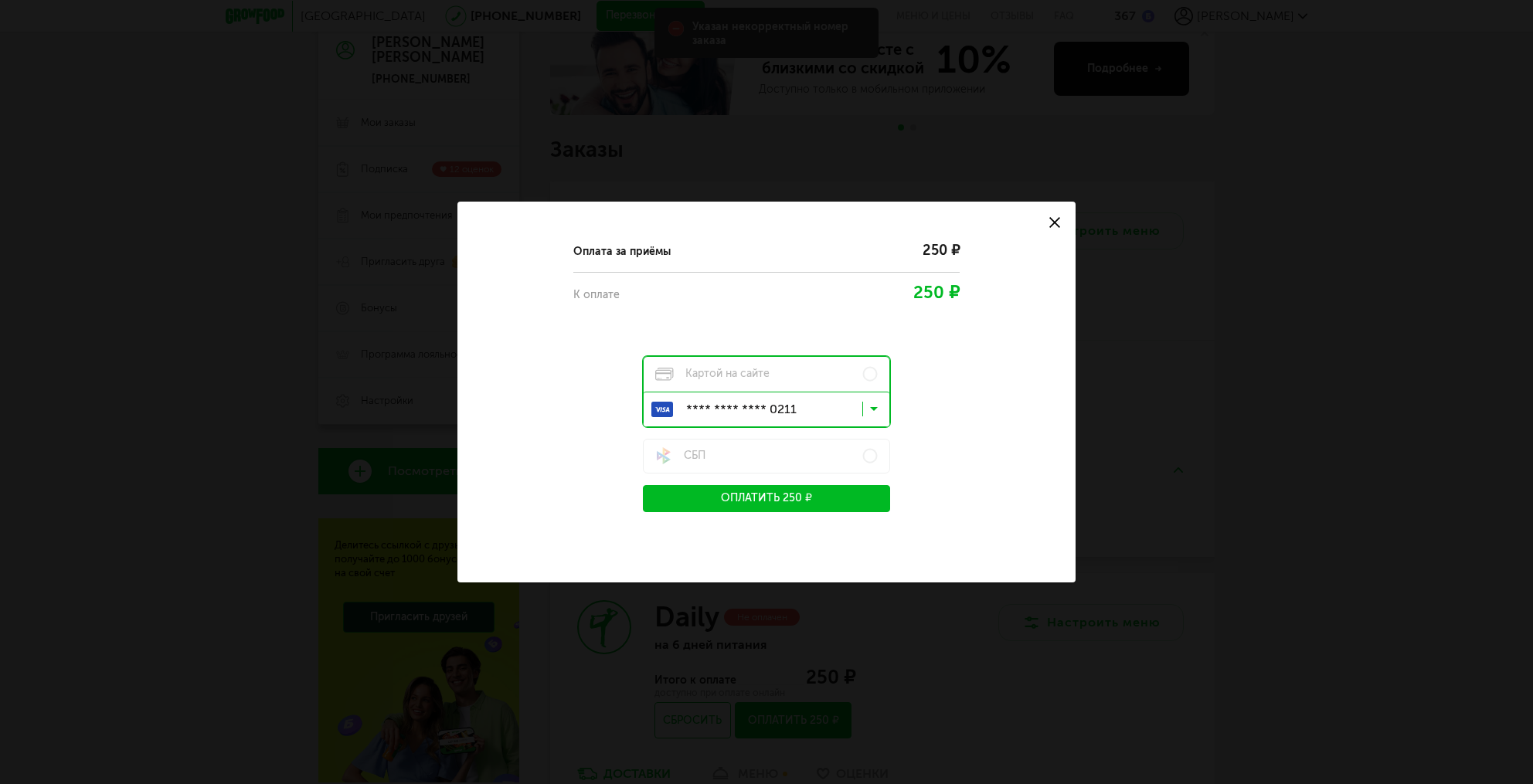
click at [768, 493] on button "Оплатить 250 ₽" at bounding box center [766, 499] width 248 height 27
